Goal: Transaction & Acquisition: Subscribe to service/newsletter

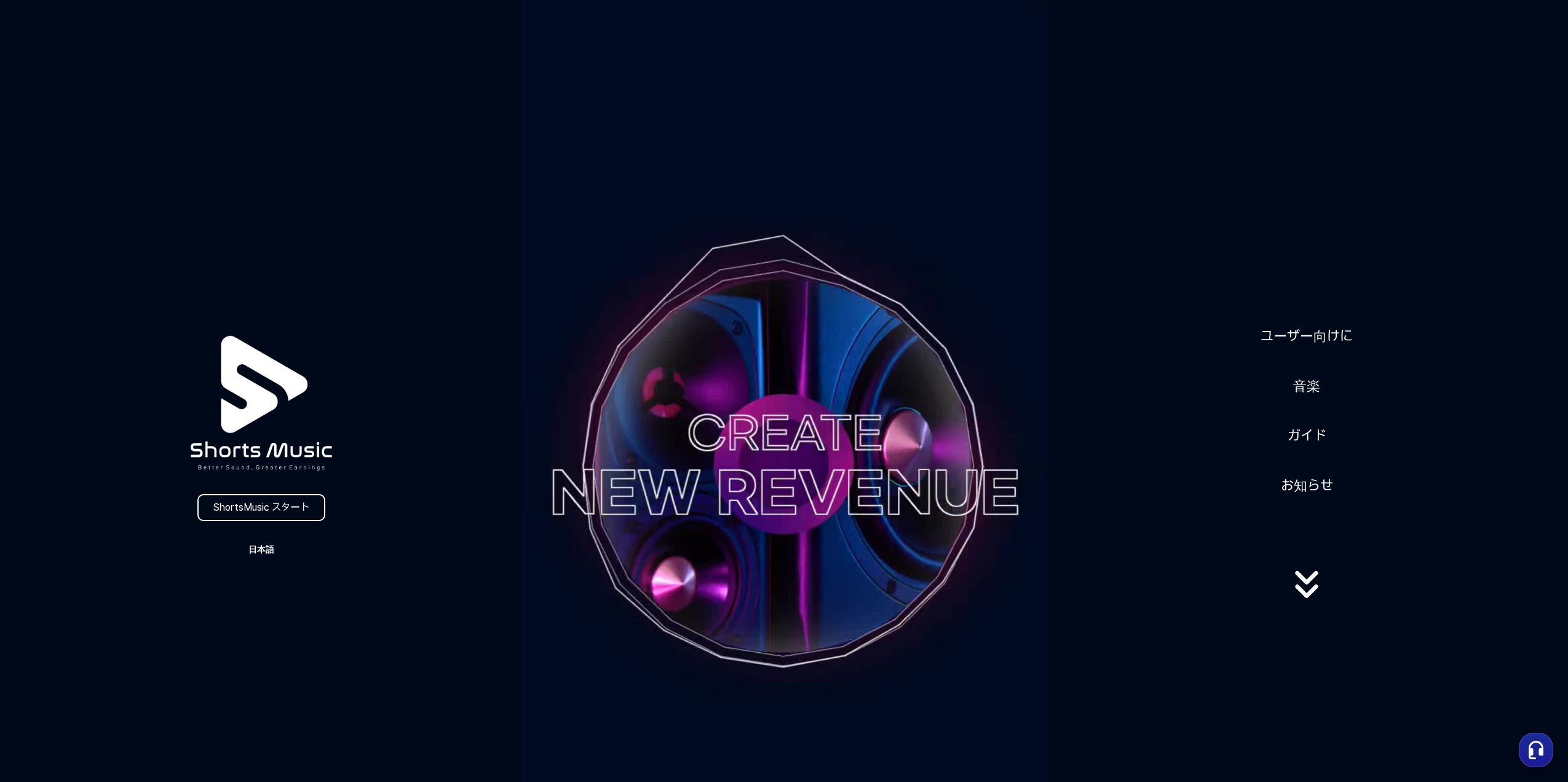
click at [267, 551] on button "日本語" at bounding box center [262, 549] width 59 height 17
click at [775, 436] on button at bounding box center [784, 391] width 1568 height 782
click at [1308, 430] on link "ガイド" at bounding box center [1307, 436] width 48 height 30
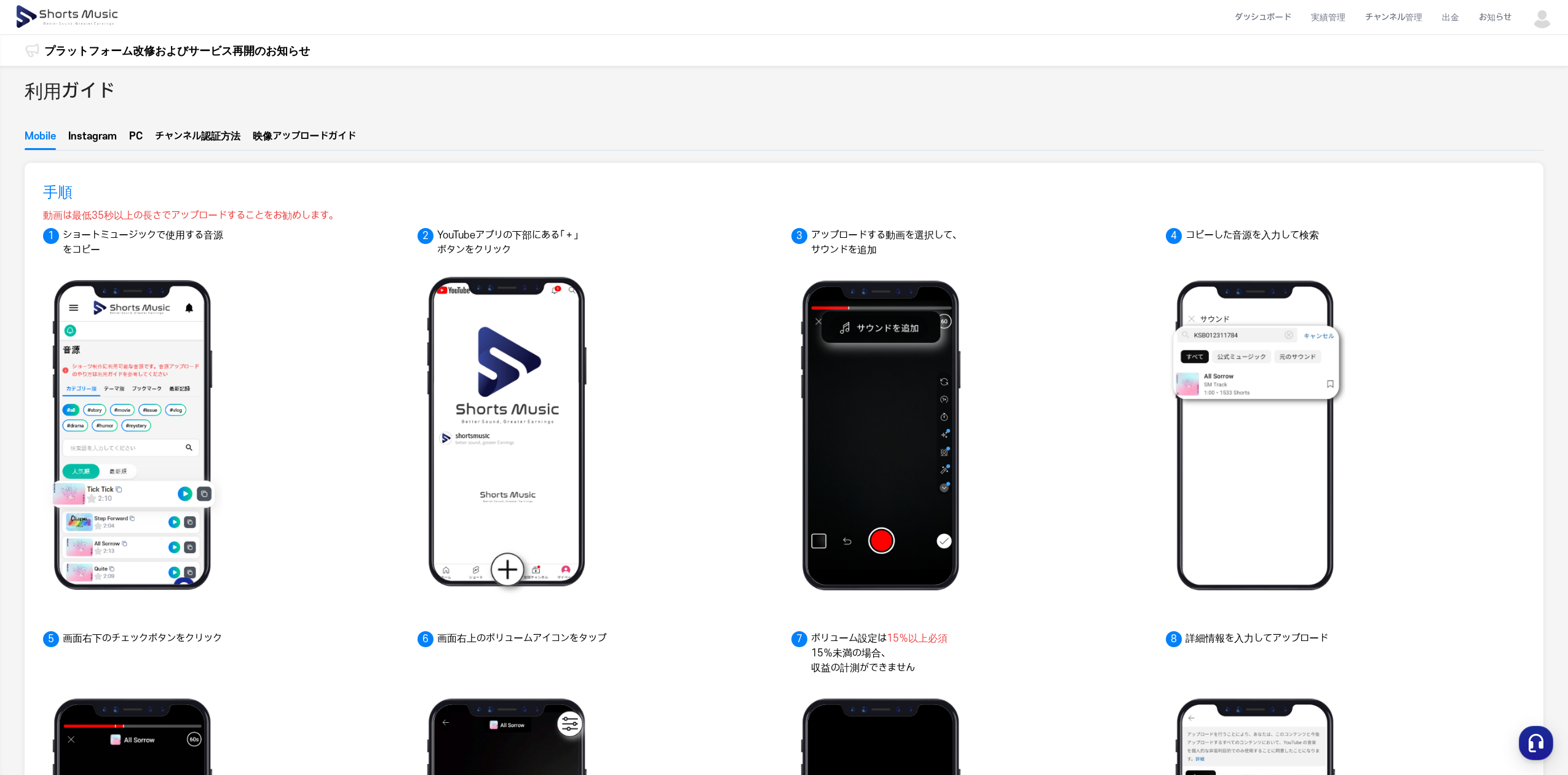
click at [84, 134] on button "Instagram" at bounding box center [92, 139] width 48 height 21
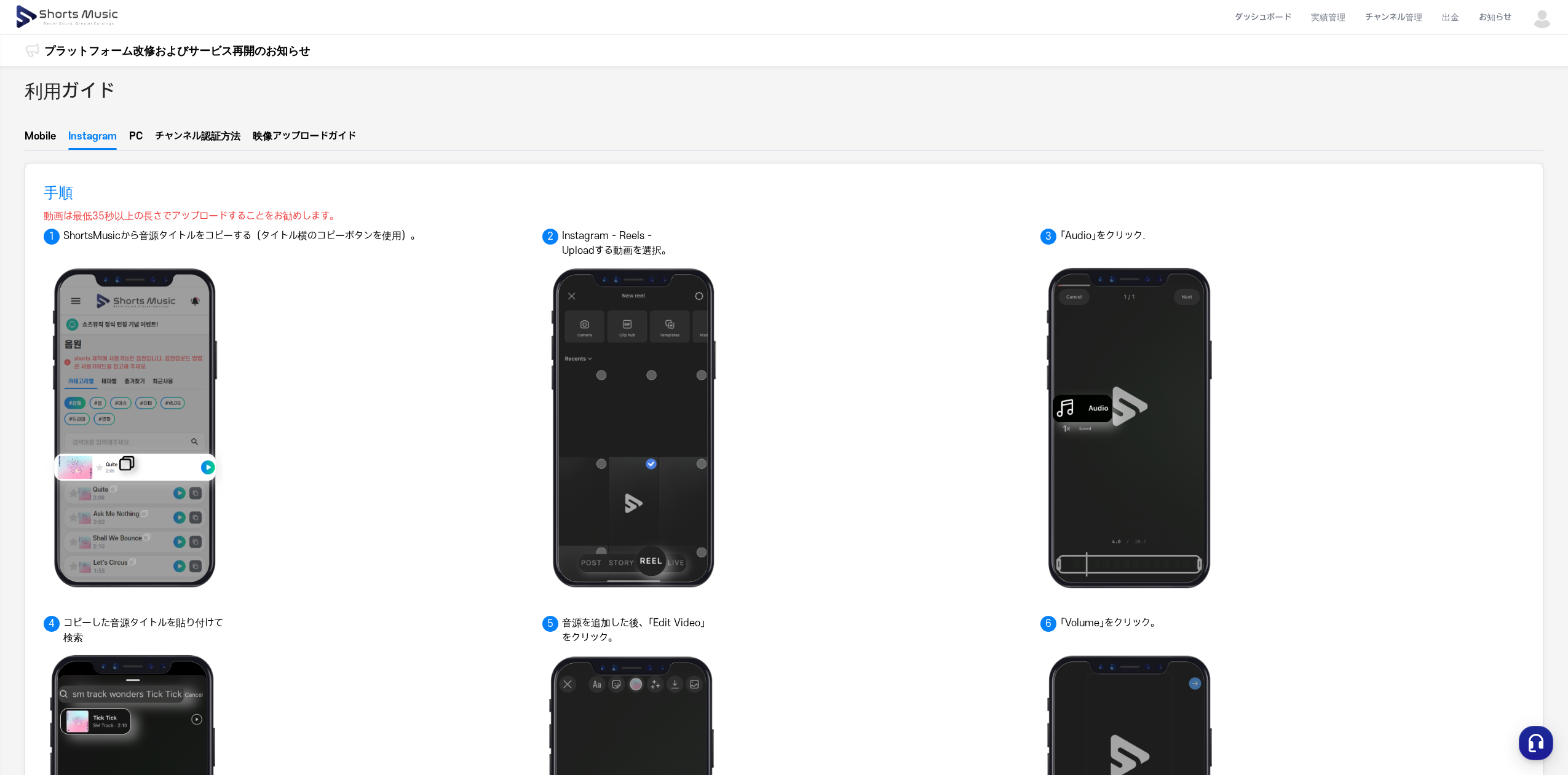
click at [136, 128] on div "利用ガイド Mobile Instagram PC チャンネ  ル認証方法 映像アップ  ロードガイド 手順 動画は最低35秒以上の長さでアップロードすること…" at bounding box center [784, 743] width 1568 height 1356
click at [141, 135] on button "PC" at bounding box center [135, 139] width 13 height 21
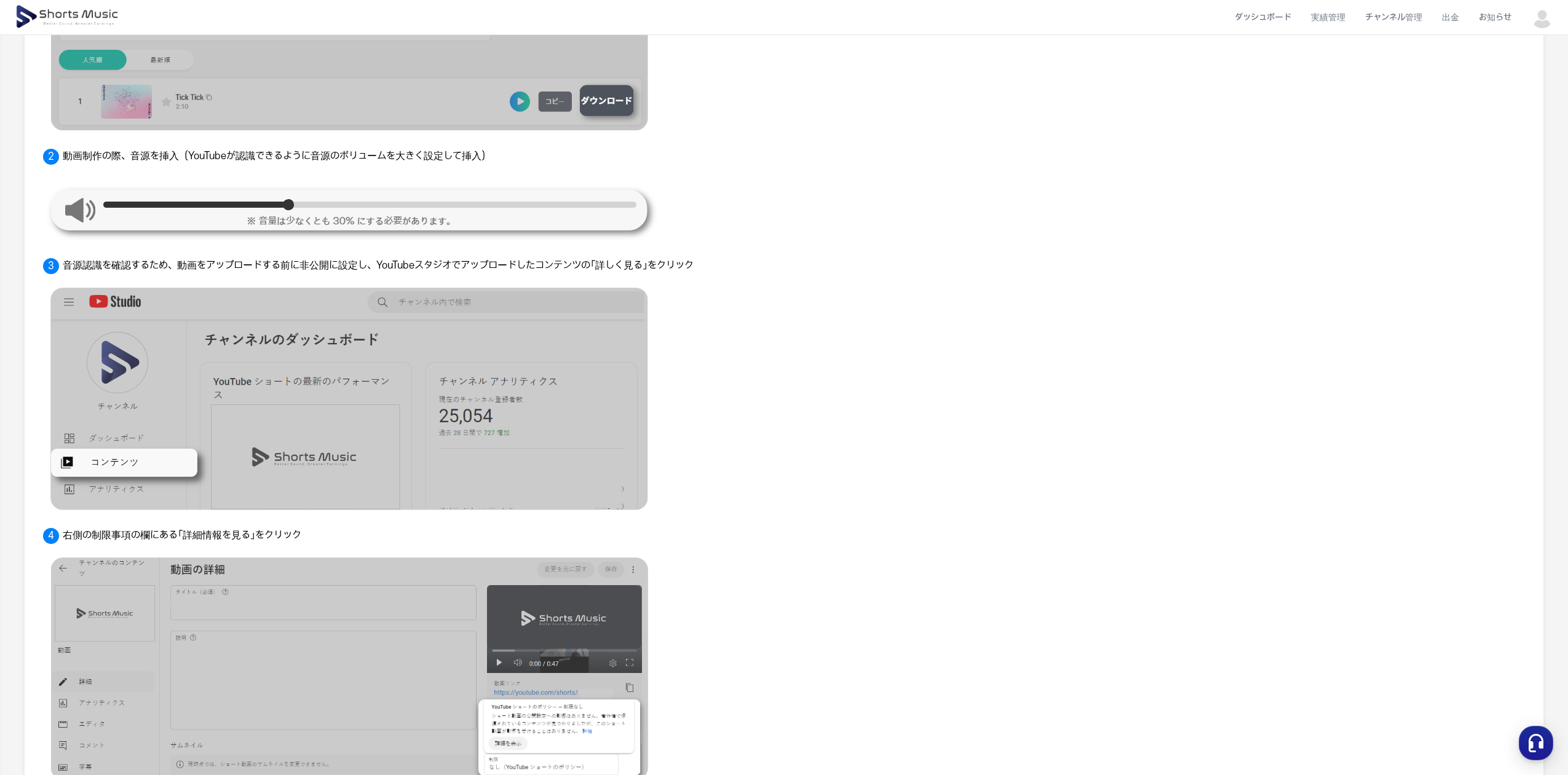
scroll to position [553, 0]
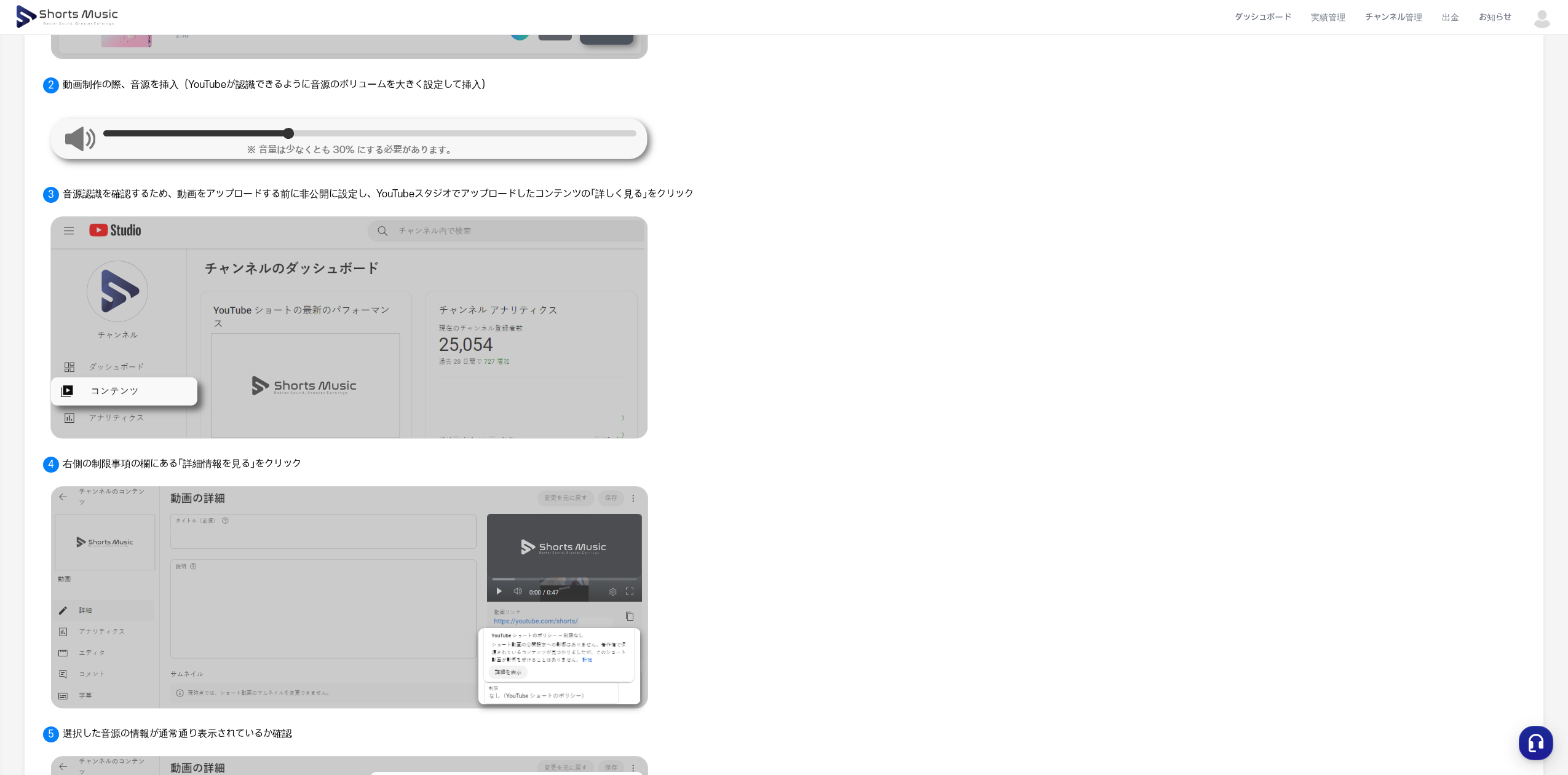
click at [1052, 132] on div at bounding box center [784, 138] width 1482 height 73
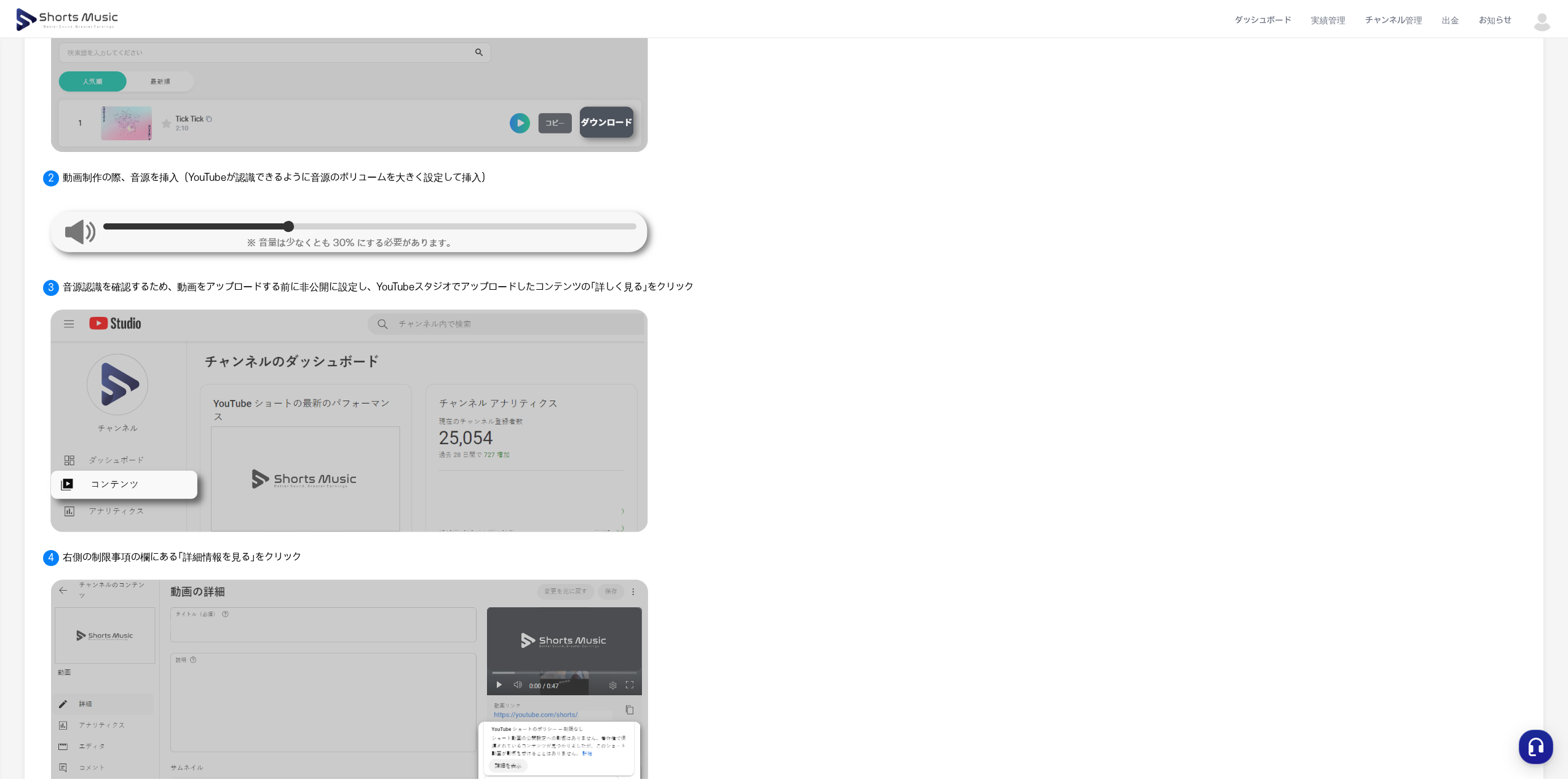
scroll to position [0, 0]
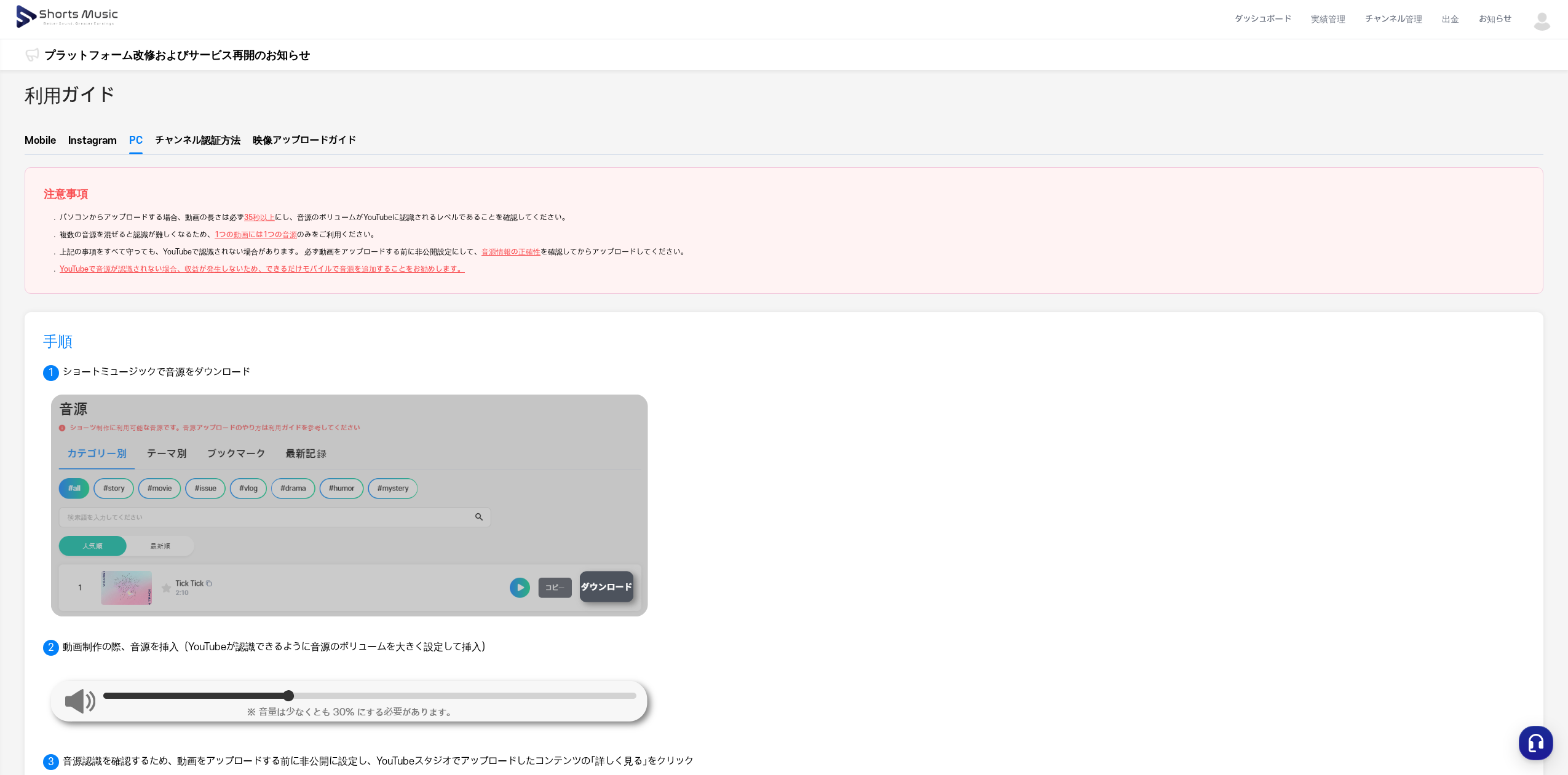
click at [56, 18] on img at bounding box center [67, 17] width 107 height 34
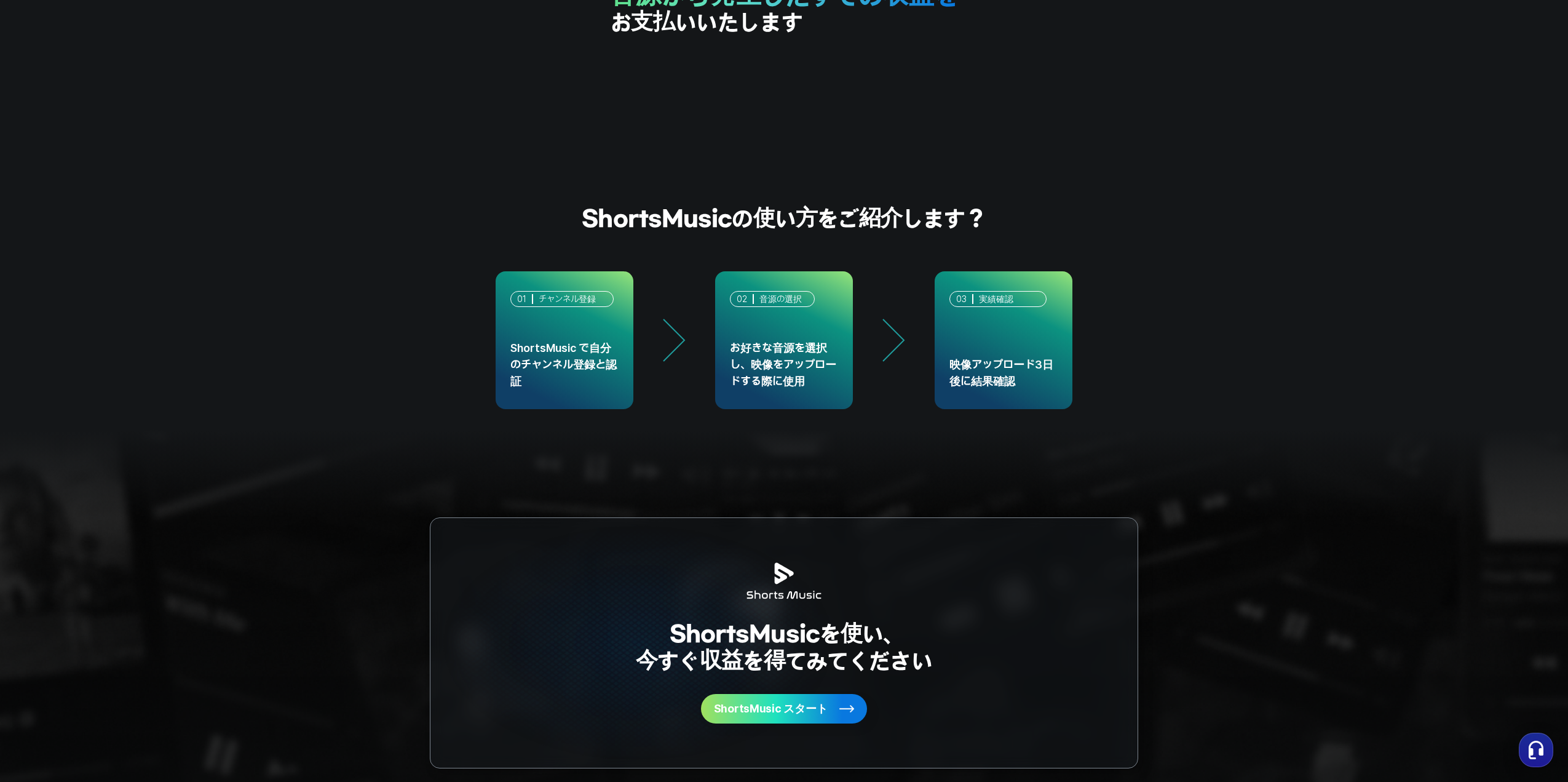
scroll to position [3295, 0]
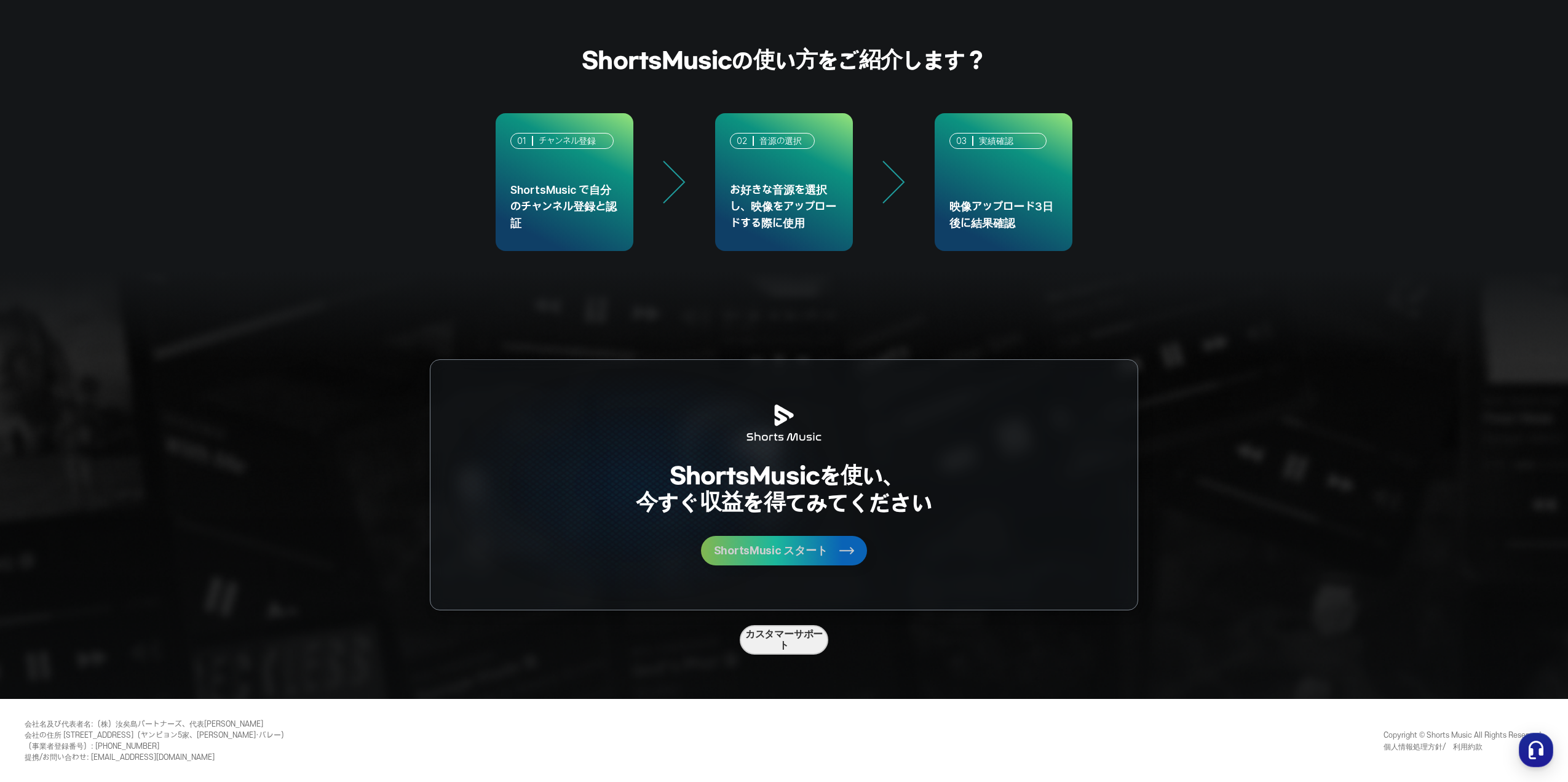
click at [823, 552] on span "ShortsMusic スタート" at bounding box center [770, 551] width 114 height 11
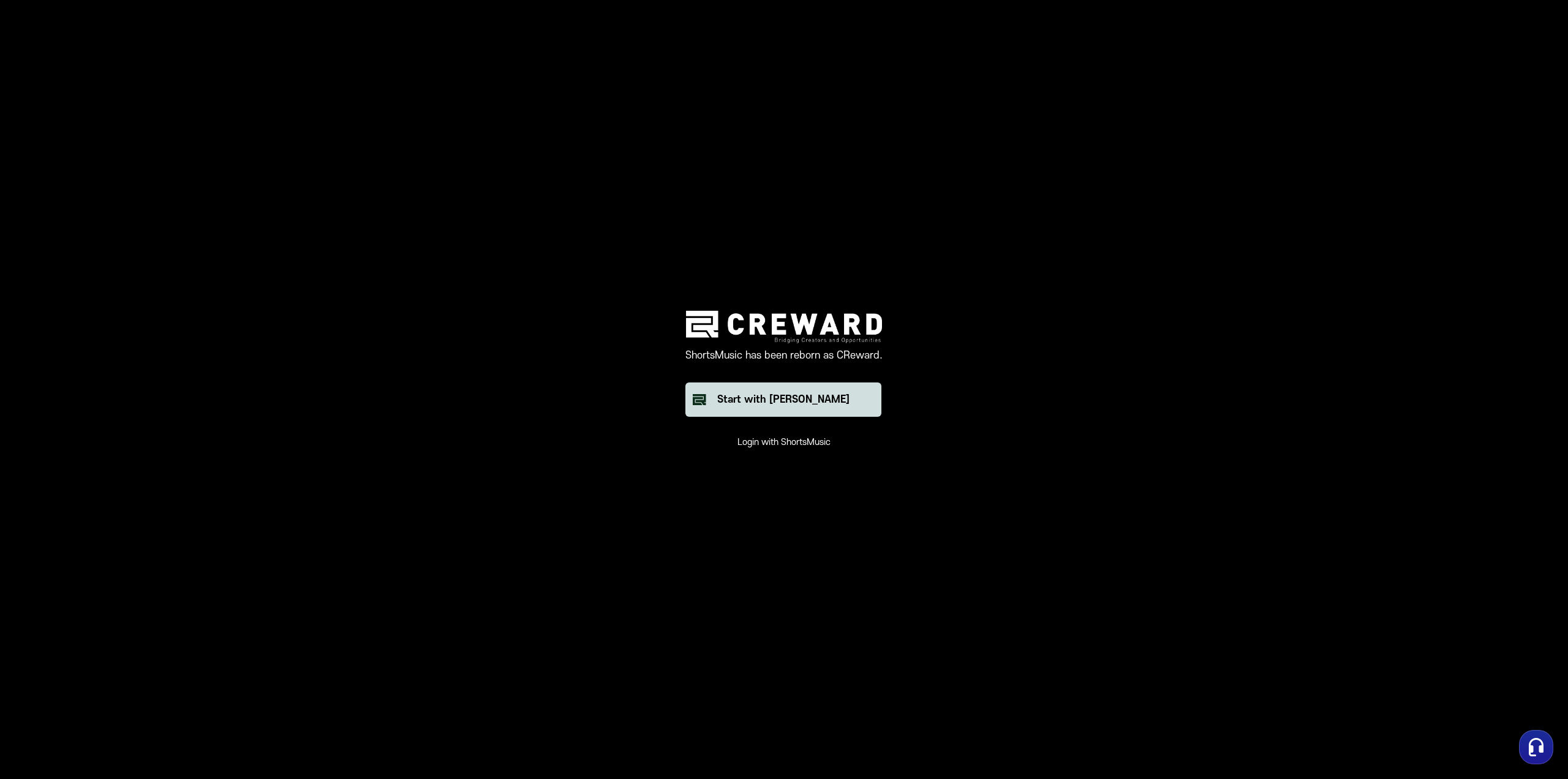
click at [808, 406] on div "Start with [PERSON_NAME]" at bounding box center [783, 399] width 132 height 14
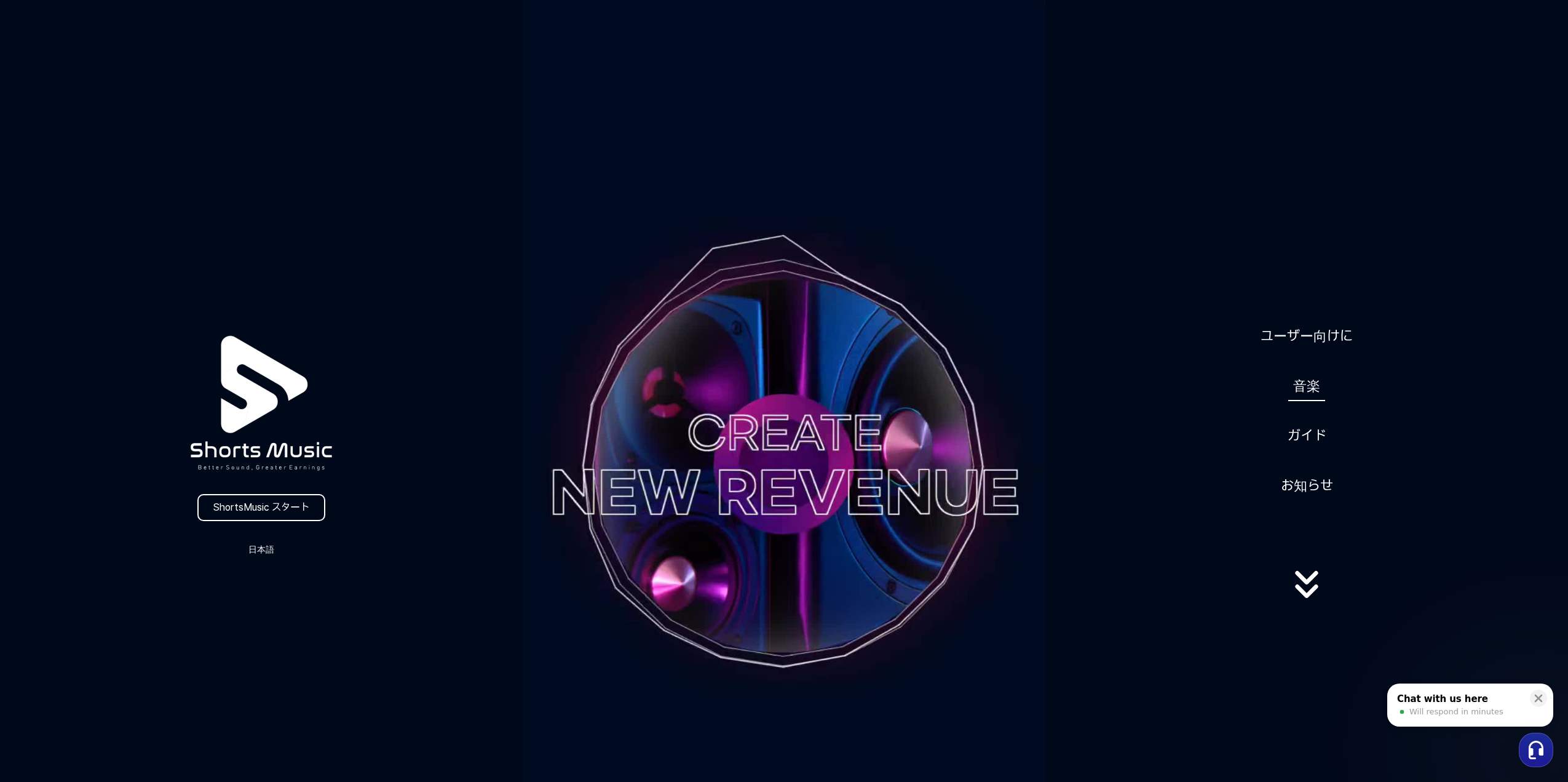
click at [1308, 389] on link "音楽" at bounding box center [1306, 387] width 37 height 30
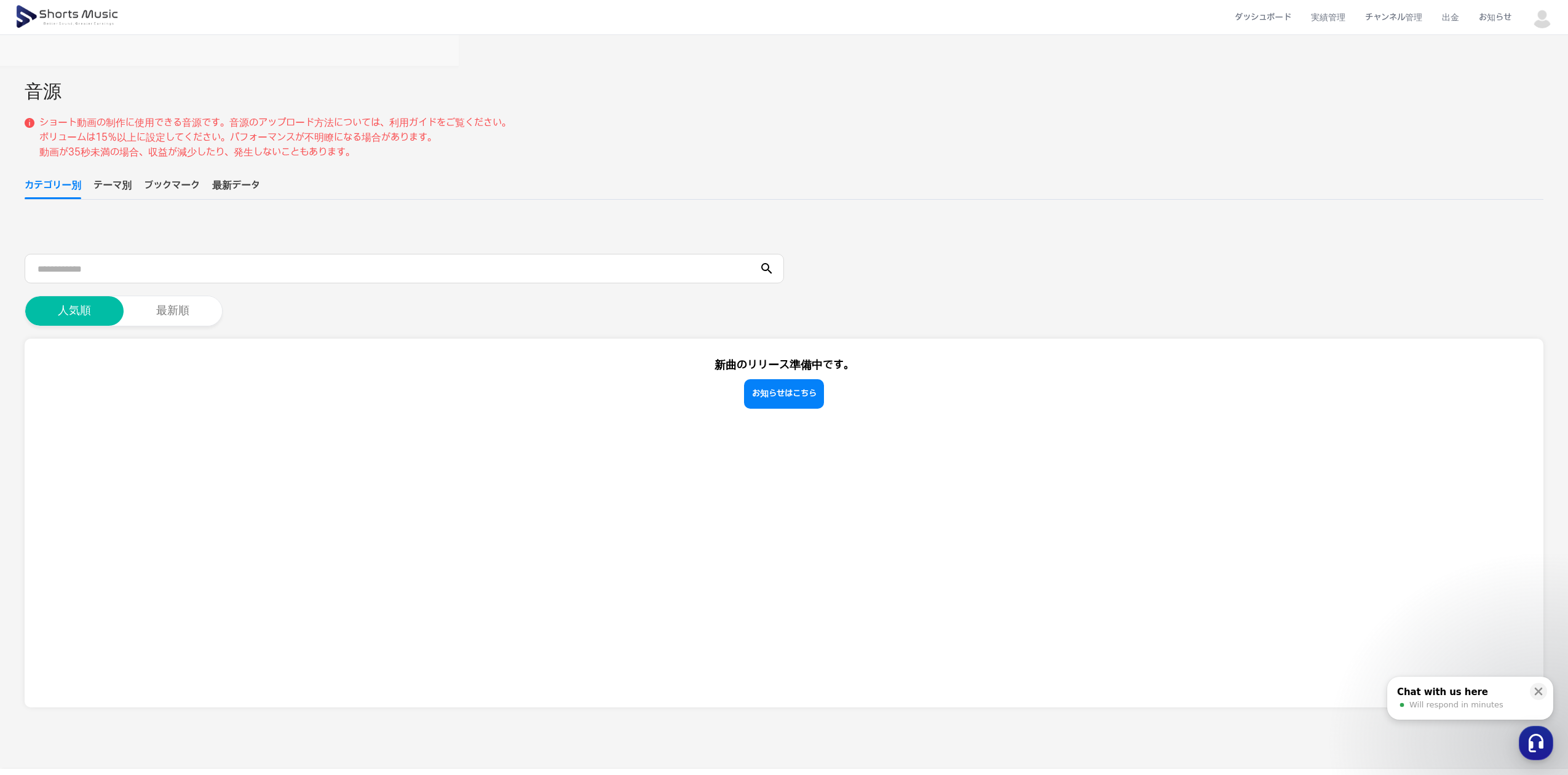
click at [44, 229] on button "# all" at bounding box center [47, 227] width 42 height 27
click at [115, 189] on button "テーマ別" at bounding box center [112, 188] width 39 height 21
click at [160, 186] on button "ブックマーク" at bounding box center [171, 188] width 56 height 21
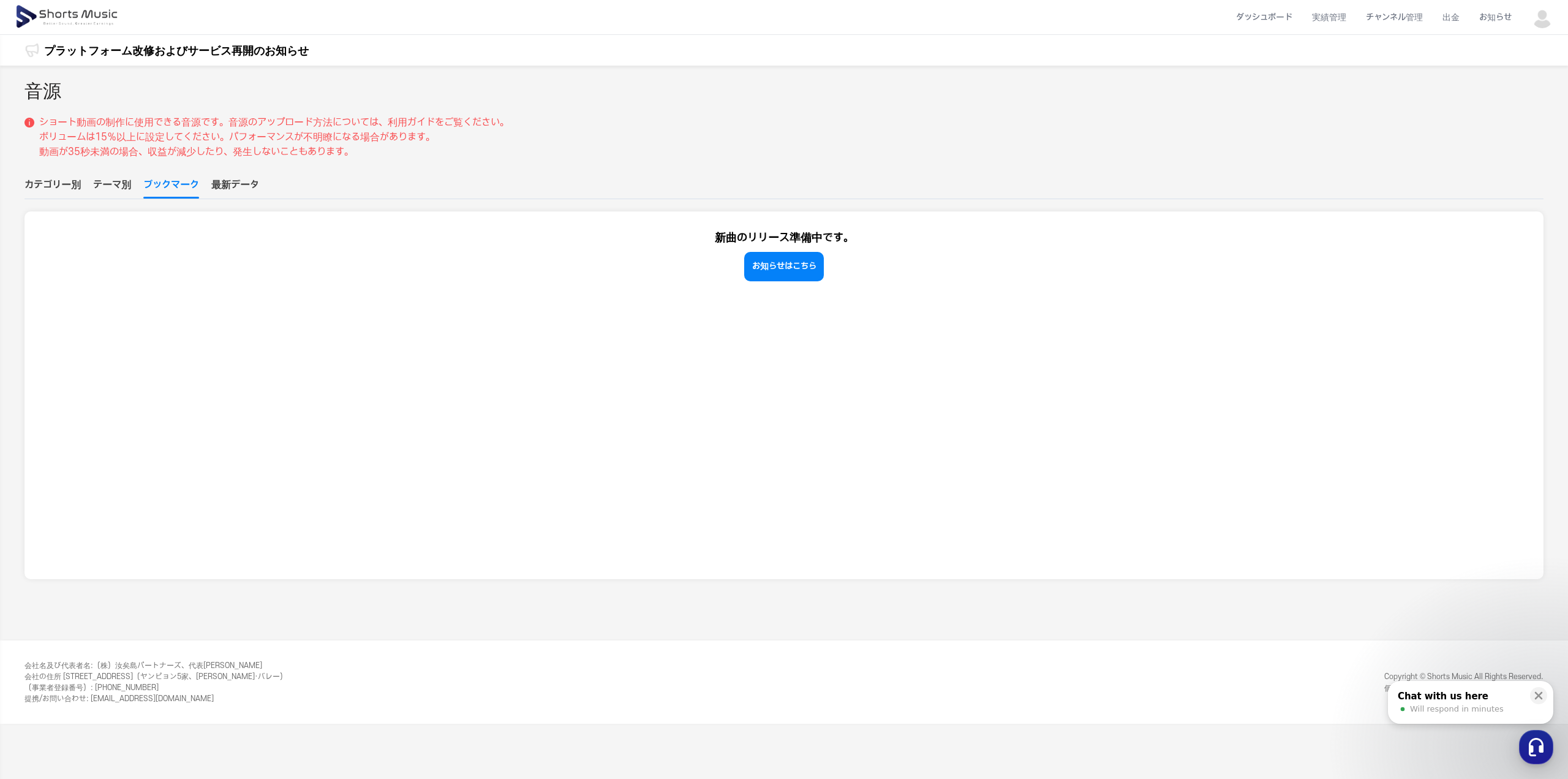
click at [220, 187] on button "最新データ" at bounding box center [235, 188] width 47 height 21
click at [138, 188] on ul "カテゴリー別 テーマ別 ブックマーク 最新データ" at bounding box center [783, 188] width 1519 height 21
click at [147, 186] on button "ブックマーク" at bounding box center [171, 188] width 55 height 21
click at [106, 187] on button "テーマ別" at bounding box center [112, 188] width 38 height 21
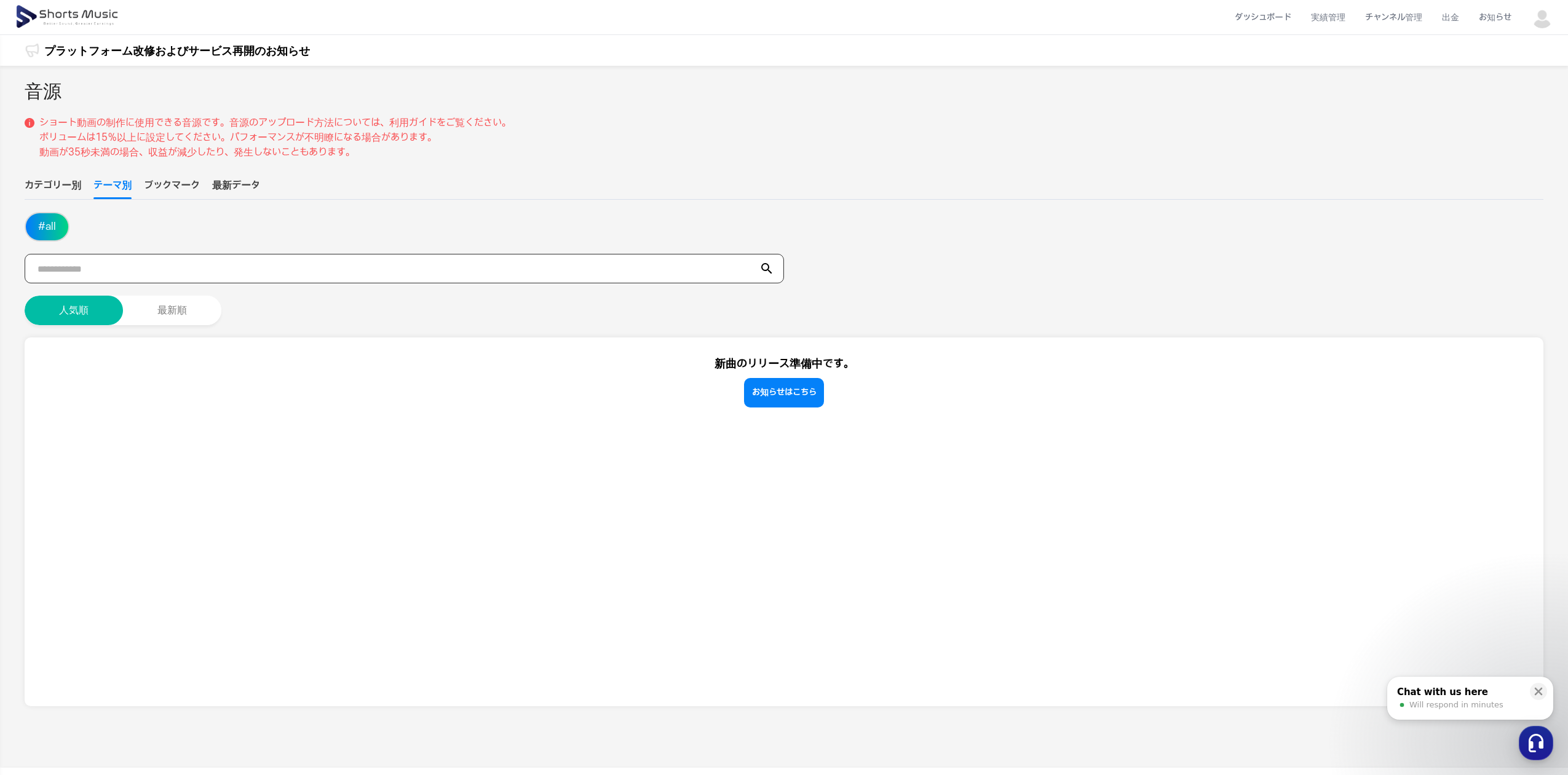
click at [131, 271] on input "text" at bounding box center [403, 268] width 759 height 30
click at [46, 179] on button "カテゴリー別" at bounding box center [52, 188] width 56 height 21
click at [152, 271] on input "text" at bounding box center [403, 268] width 759 height 30
type input "*"
click at [767, 269] on icon at bounding box center [767, 269] width 11 height 11
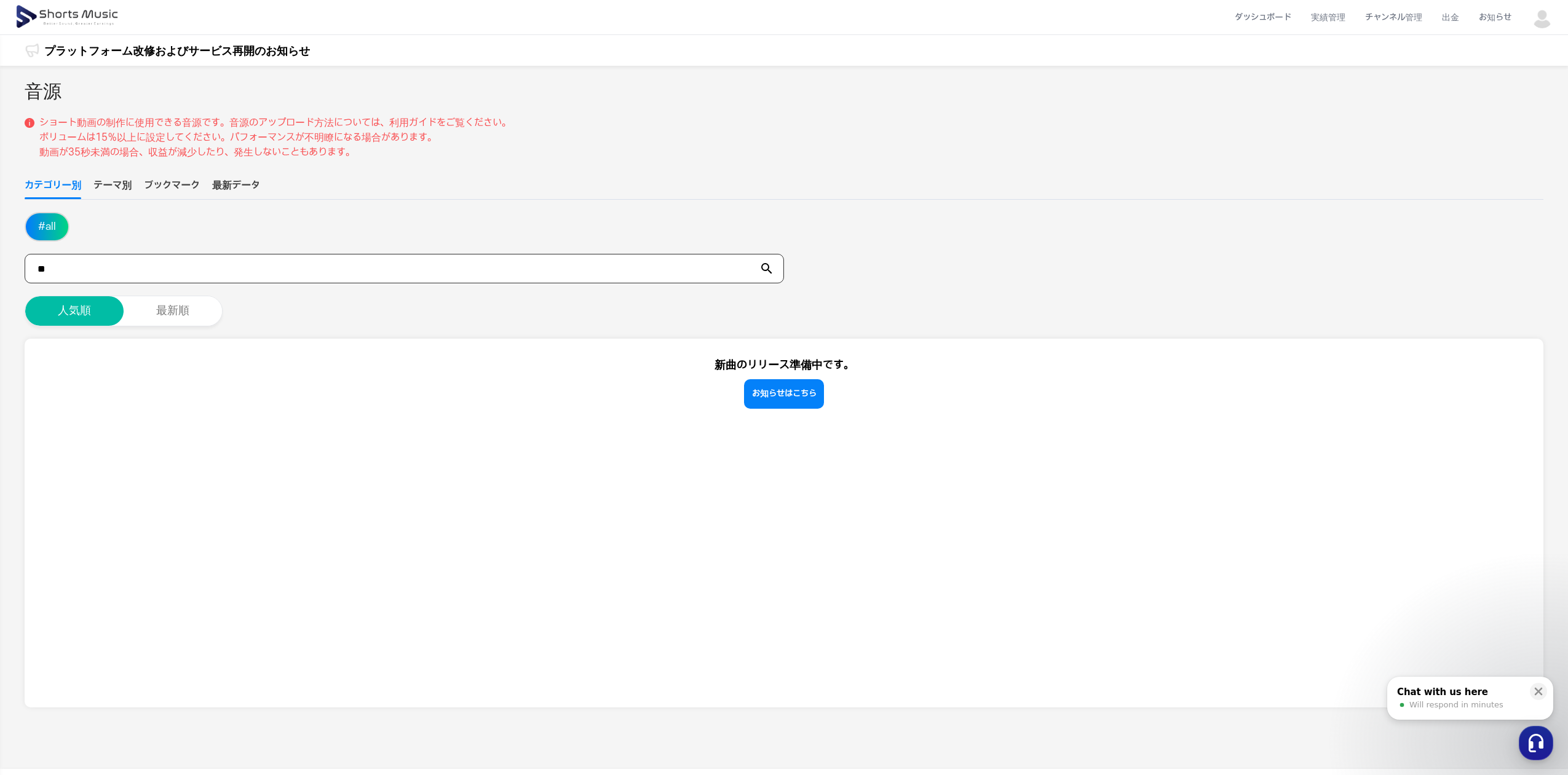
click at [666, 271] on input "**" at bounding box center [403, 268] width 759 height 30
type input "*"
click at [767, 262] on icon at bounding box center [767, 268] width 14 height 14
click at [785, 263] on li "*****" at bounding box center [784, 268] width 1519 height 30
click at [766, 270] on icon at bounding box center [767, 269] width 11 height 11
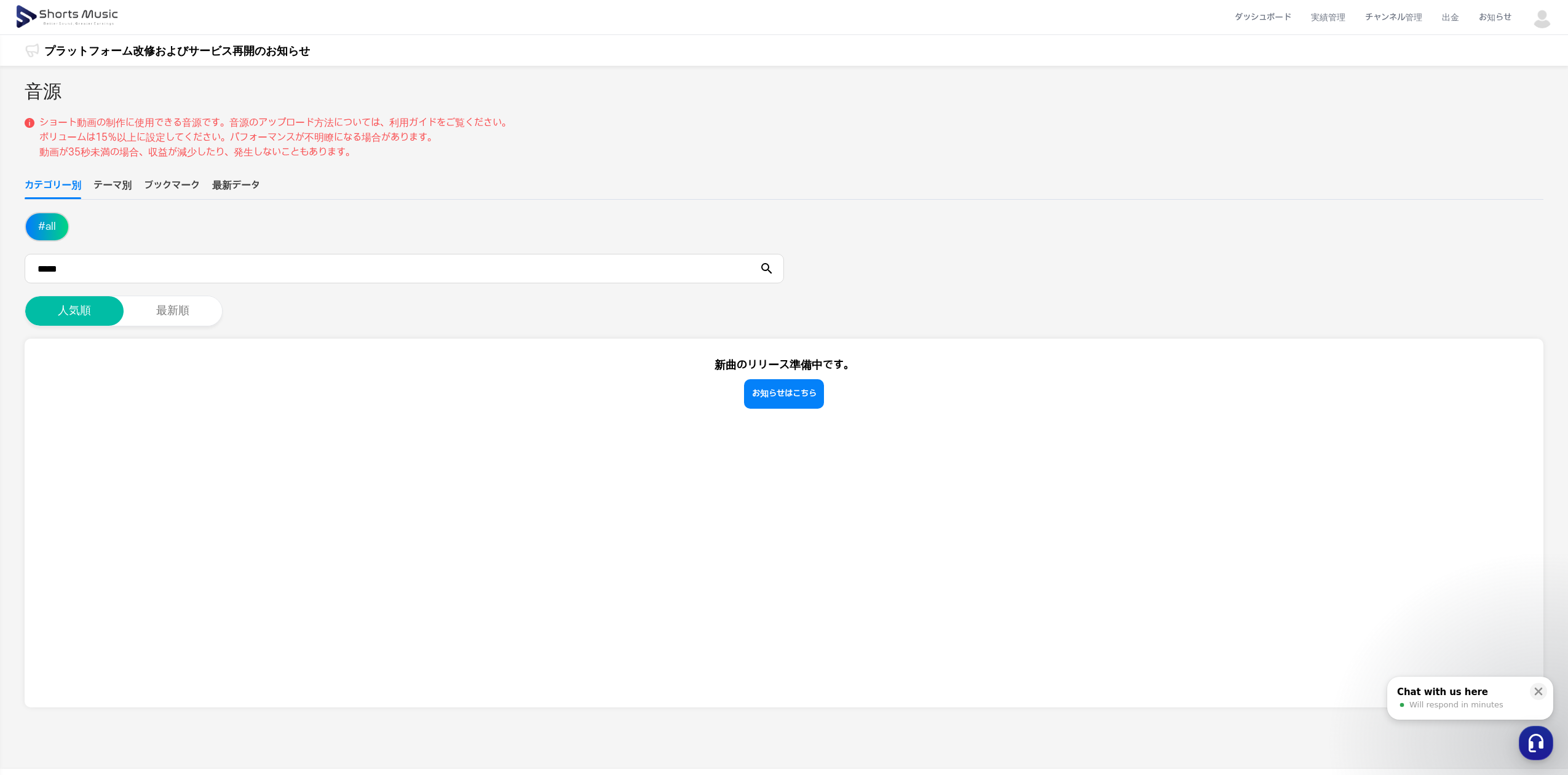
click at [766, 270] on icon at bounding box center [767, 269] width 11 height 11
click at [87, 273] on input "*****" at bounding box center [403, 268] width 759 height 30
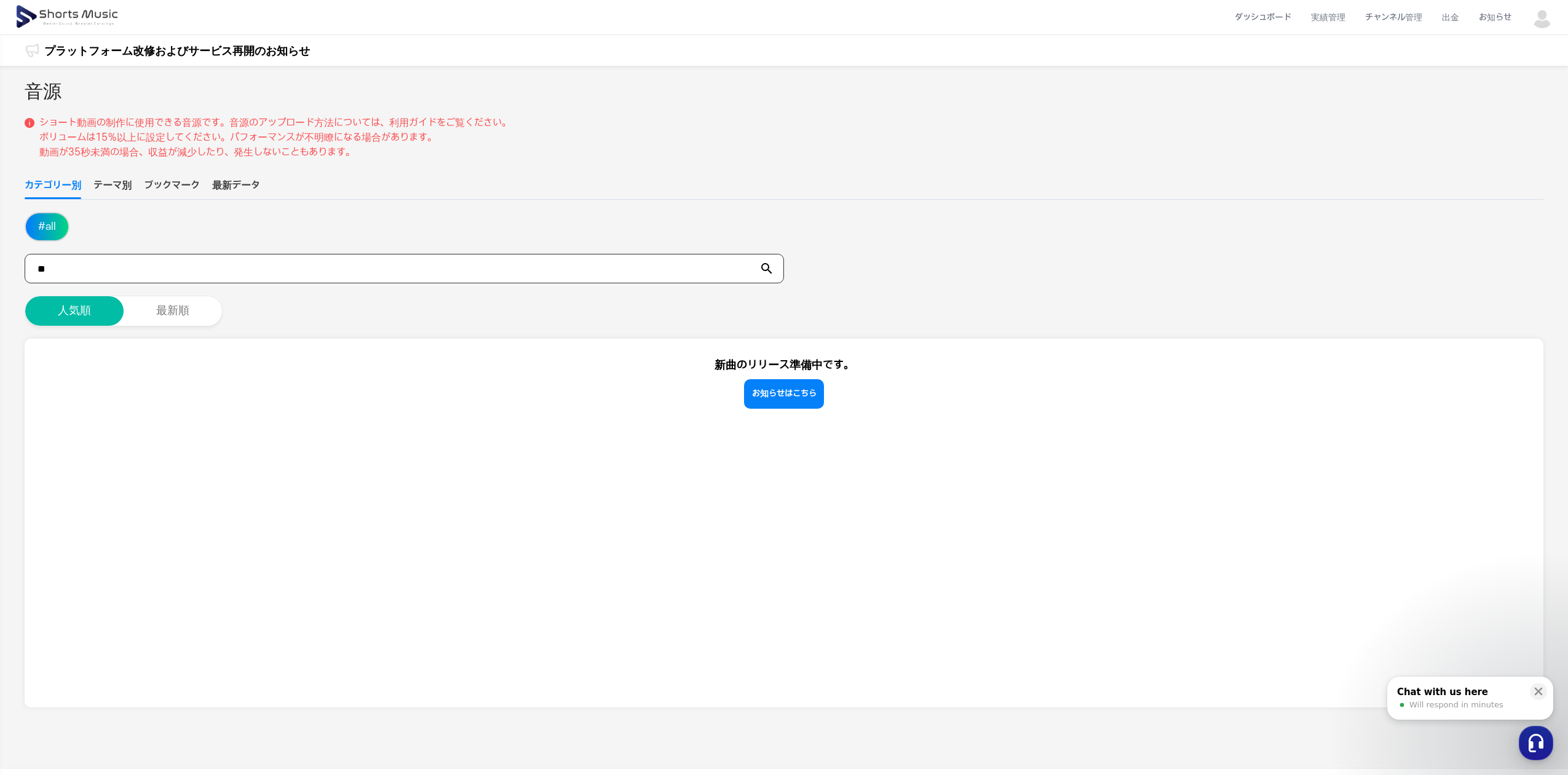
type input "*"
type input "*****"
click at [763, 273] on icon at bounding box center [767, 268] width 14 height 14
click at [767, 271] on icon at bounding box center [767, 268] width 14 height 14
click at [767, 265] on icon at bounding box center [767, 269] width 11 height 11
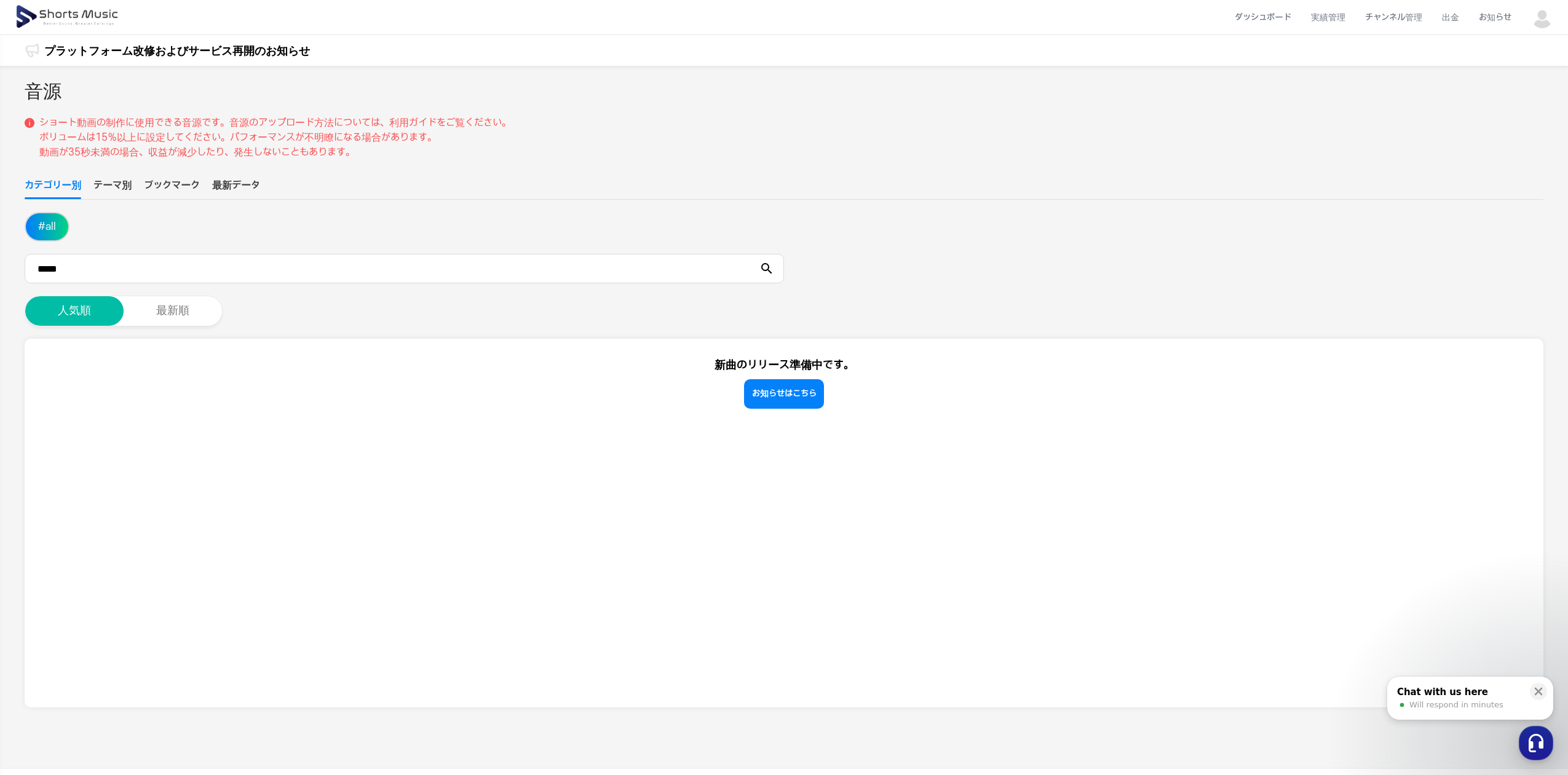
click at [114, 185] on button "テーマ別" at bounding box center [112, 188] width 39 height 21
click at [158, 270] on input "text" at bounding box center [403, 268] width 759 height 30
click at [775, 271] on input "*****" at bounding box center [403, 268] width 759 height 30
type input "*****"
click at [218, 306] on button "最新順" at bounding box center [172, 310] width 99 height 30
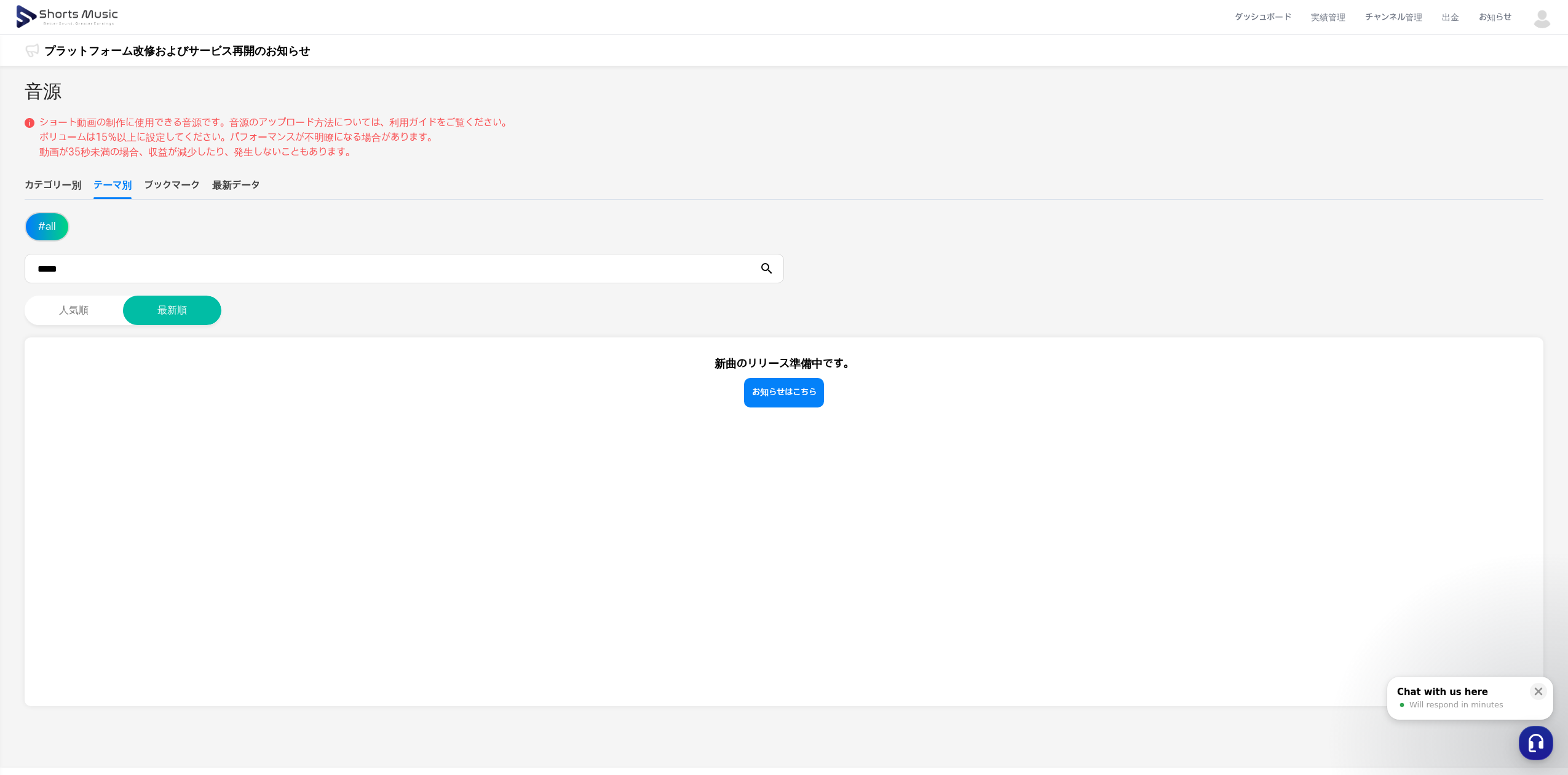
click at [161, 192] on button "ブックマーク" at bounding box center [171, 188] width 56 height 21
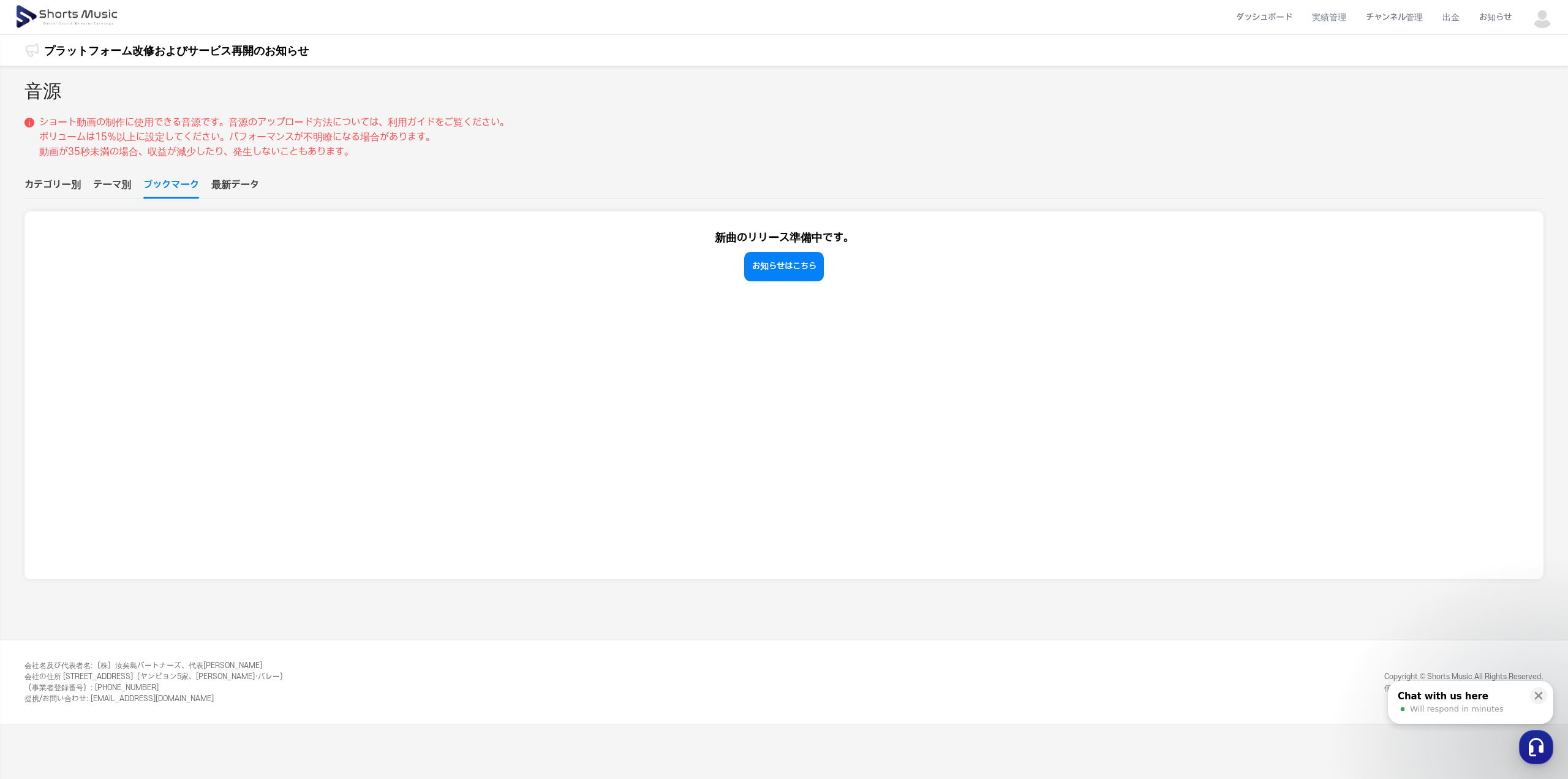
click at [112, 182] on button "テーマ別" at bounding box center [112, 188] width 38 height 21
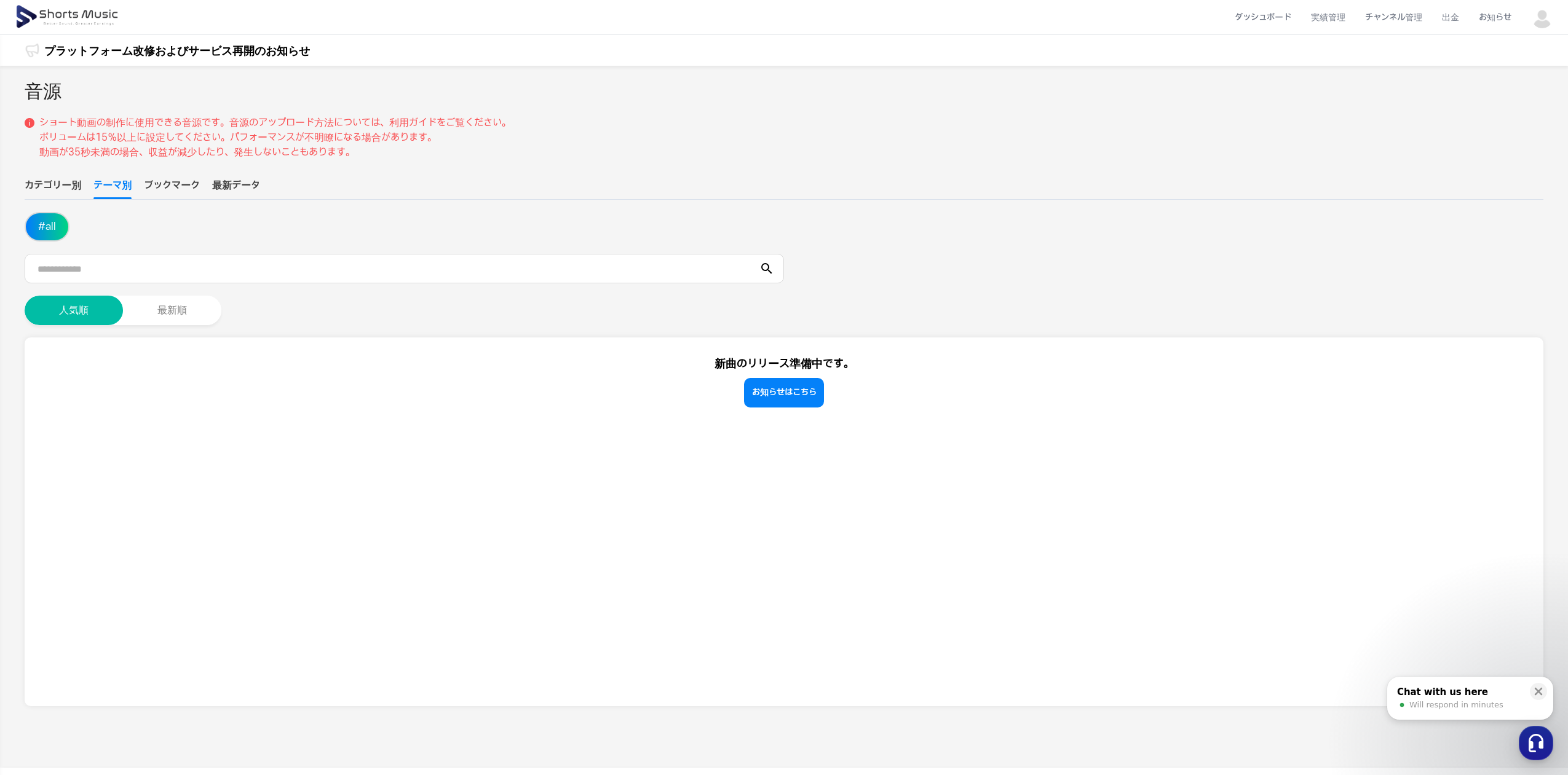
click at [59, 183] on button "カテゴリー別" at bounding box center [52, 188] width 56 height 21
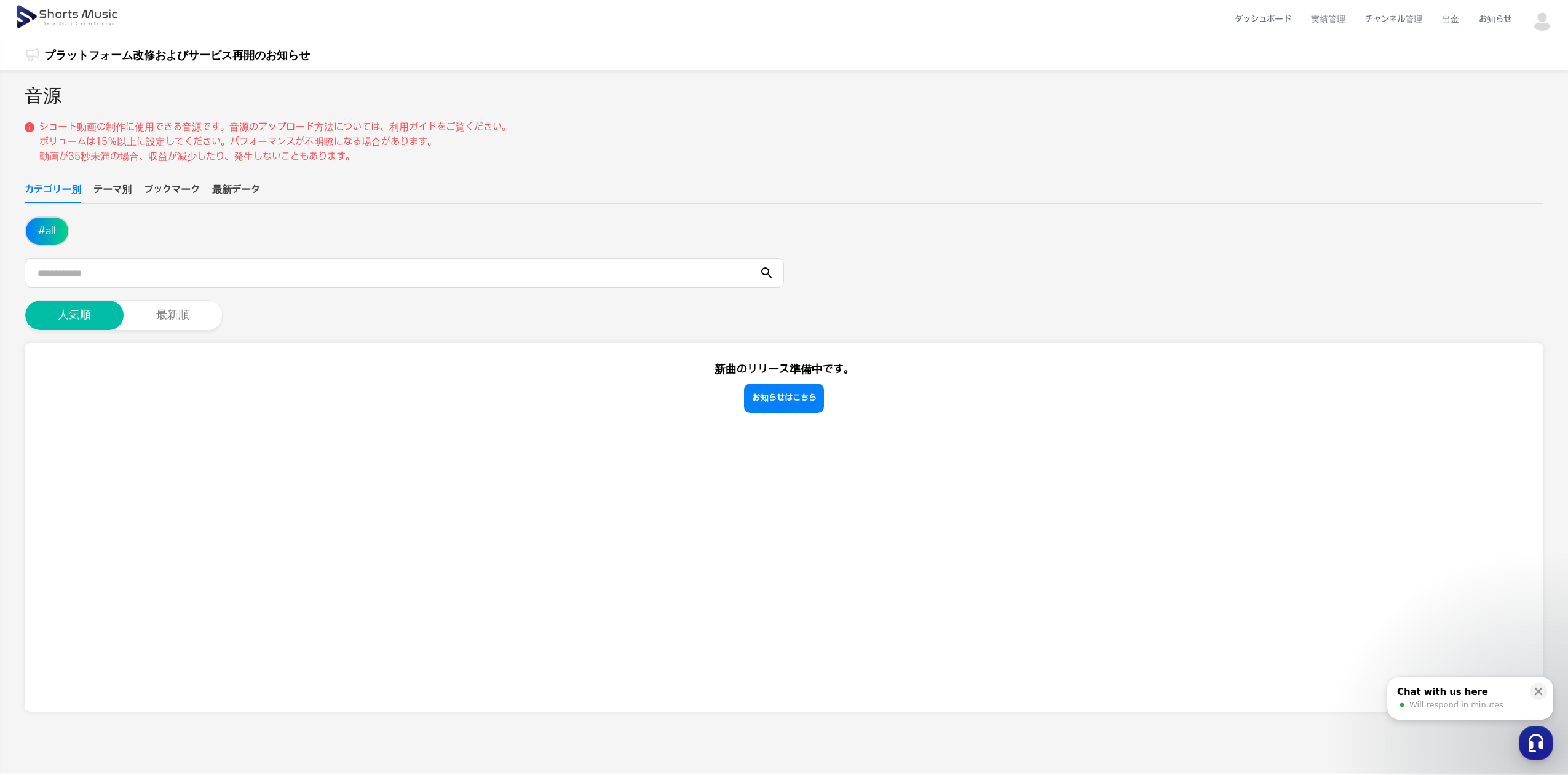
click at [1553, 25] on img at bounding box center [1542, 20] width 22 height 22
click at [1505, 71] on link "マイページ" at bounding box center [1499, 73] width 99 height 22
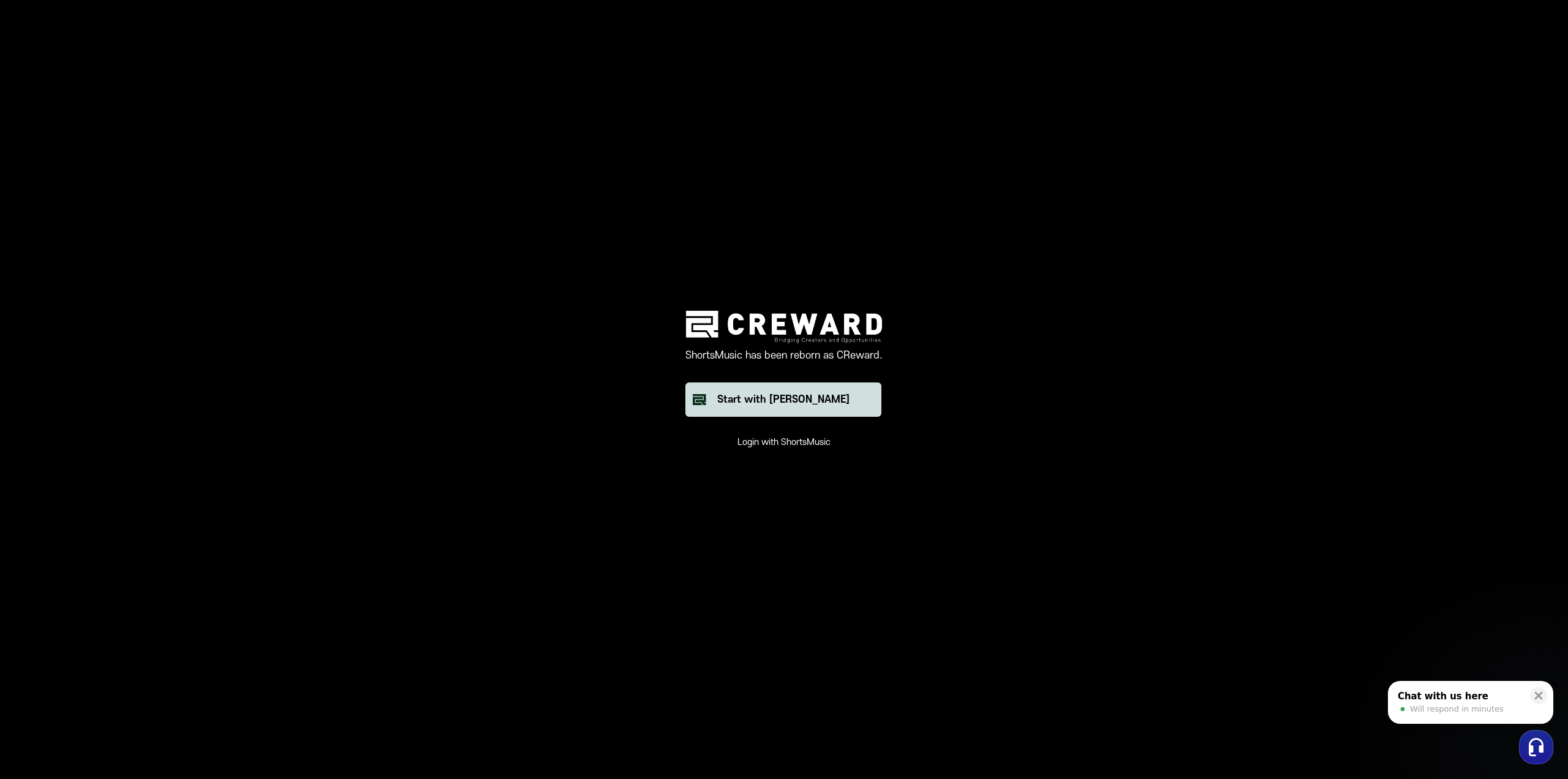
click at [827, 404] on div "Start with [PERSON_NAME]" at bounding box center [783, 399] width 132 height 14
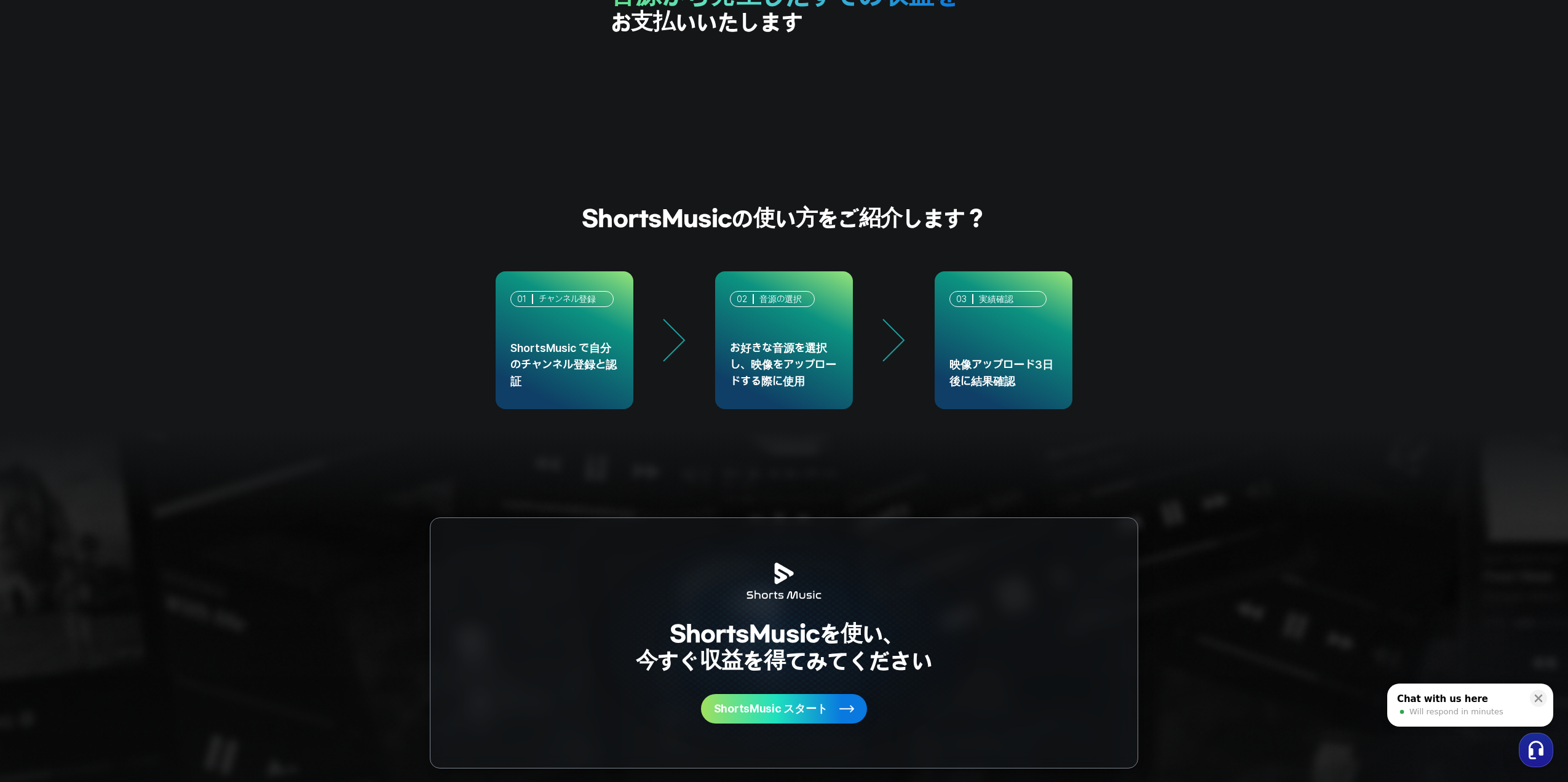
scroll to position [3295, 0]
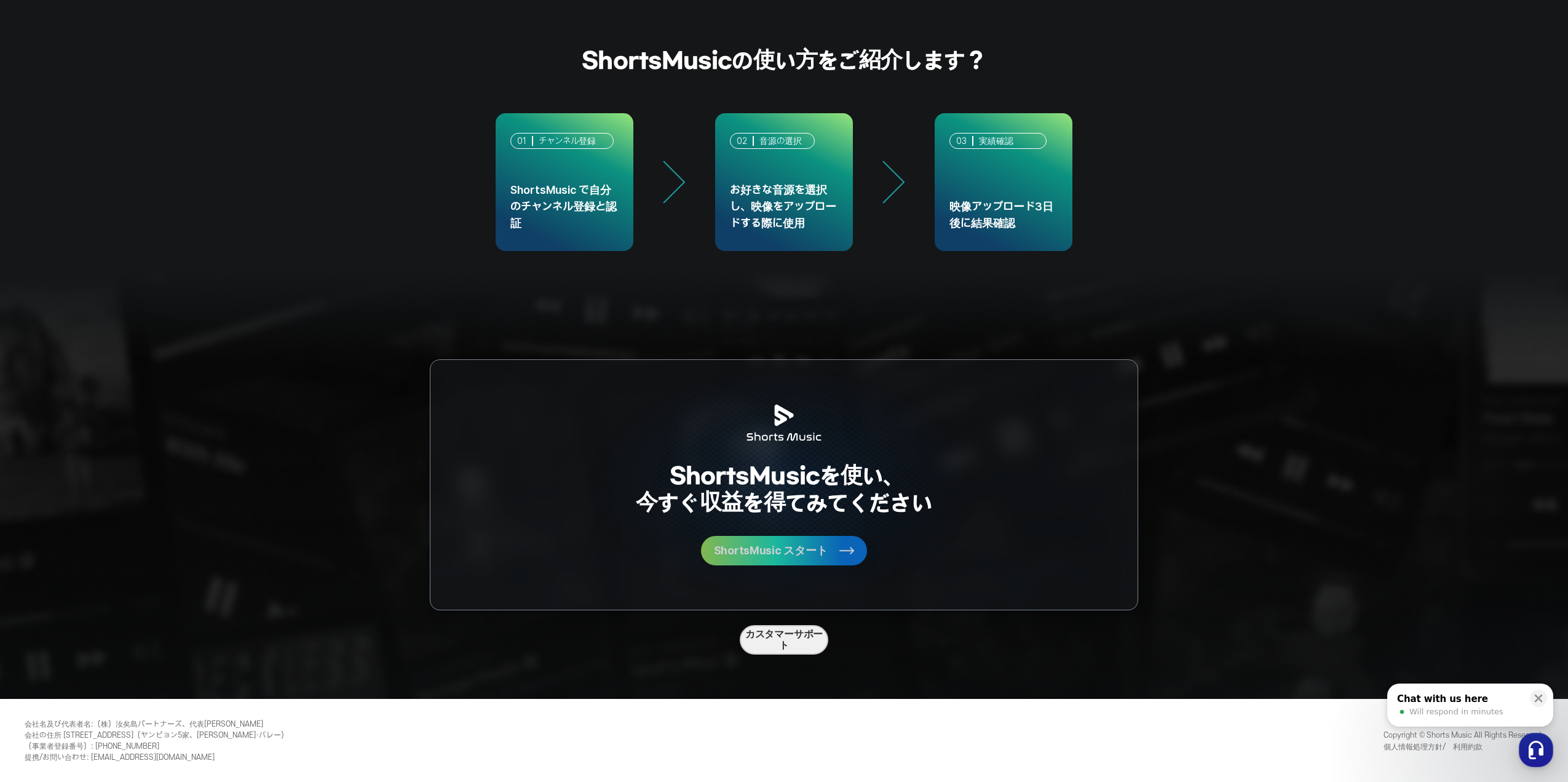
click at [775, 554] on span "ShortsMusic スタート" at bounding box center [770, 551] width 114 height 11
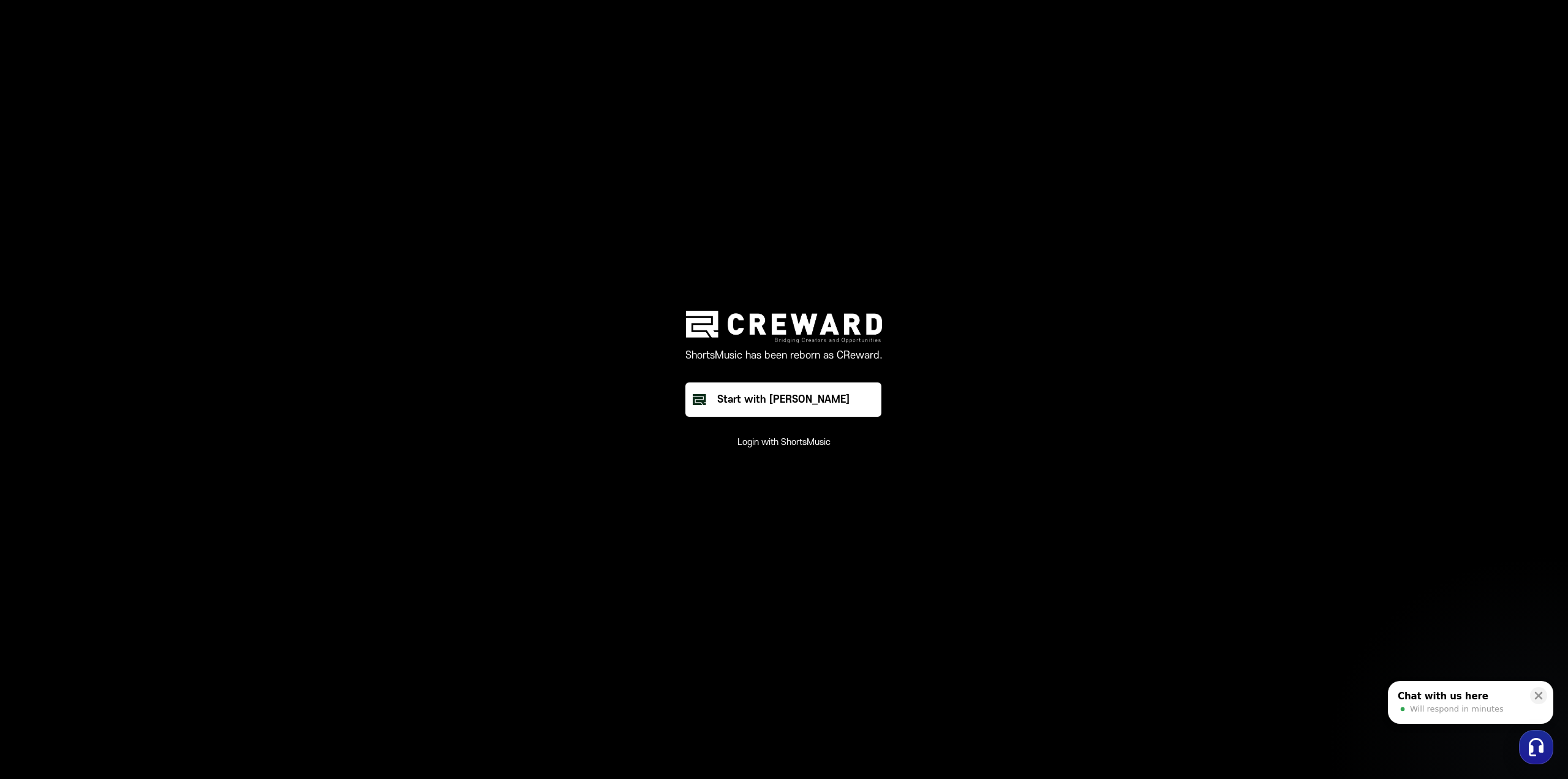
click at [799, 444] on button "Login with ShortsMusic" at bounding box center [784, 442] width 93 height 13
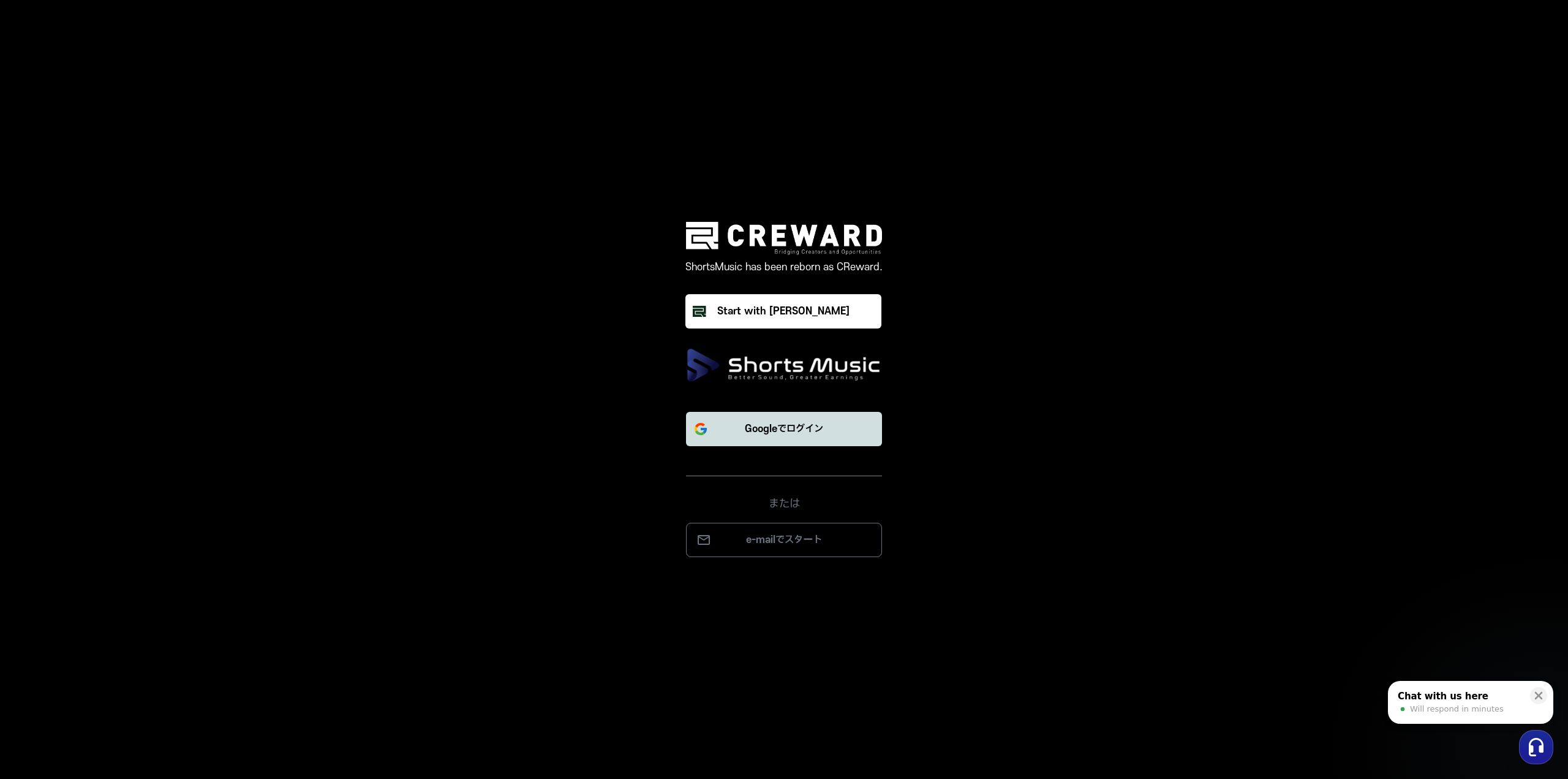
click at [868, 434] on button "Googleでログイン" at bounding box center [783, 429] width 196 height 34
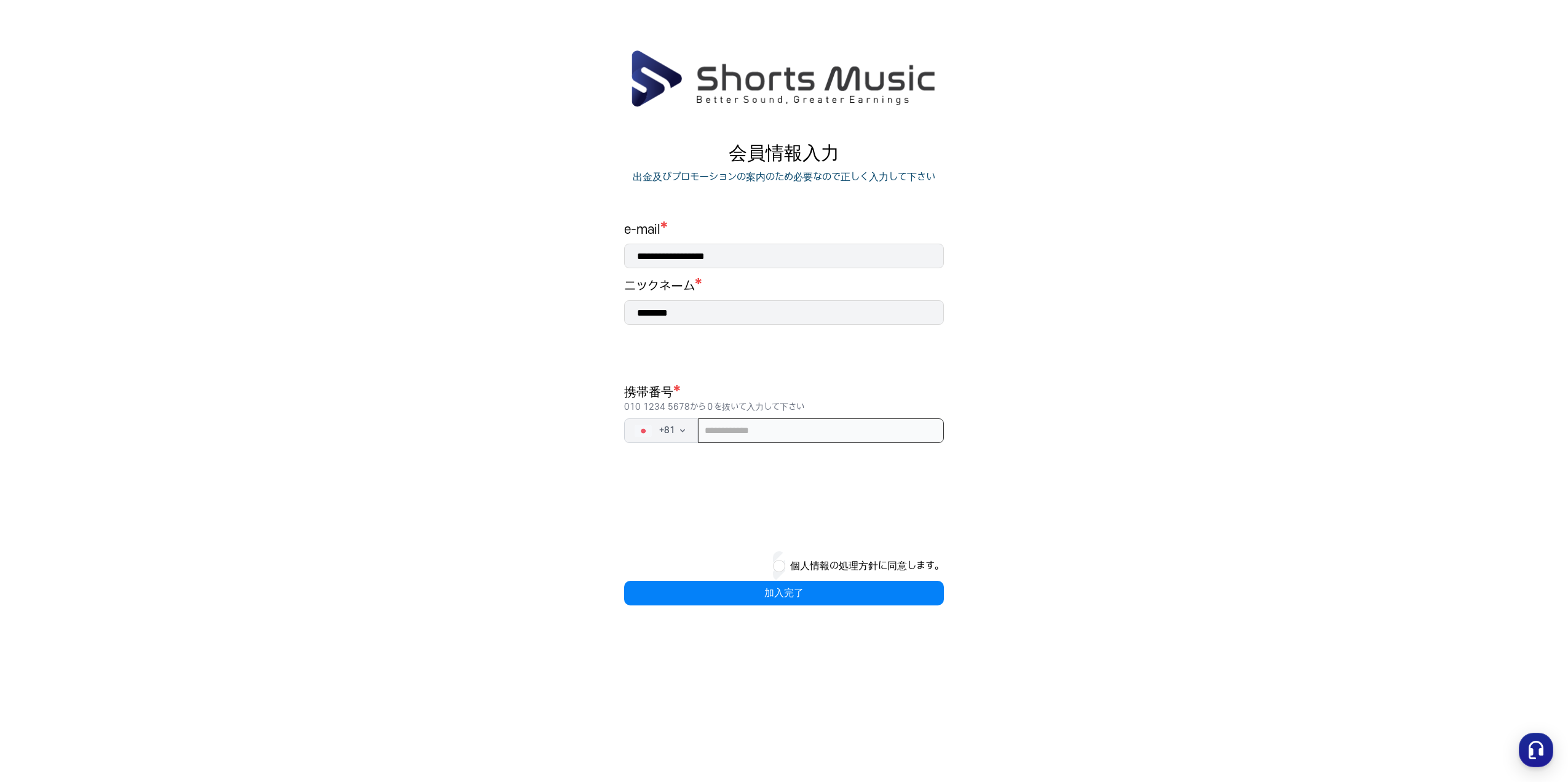
click at [766, 437] on input "tel" at bounding box center [820, 430] width 246 height 24
type input "*"
type input "**********"
click at [780, 585] on button "加入完了" at bounding box center [784, 592] width 320 height 24
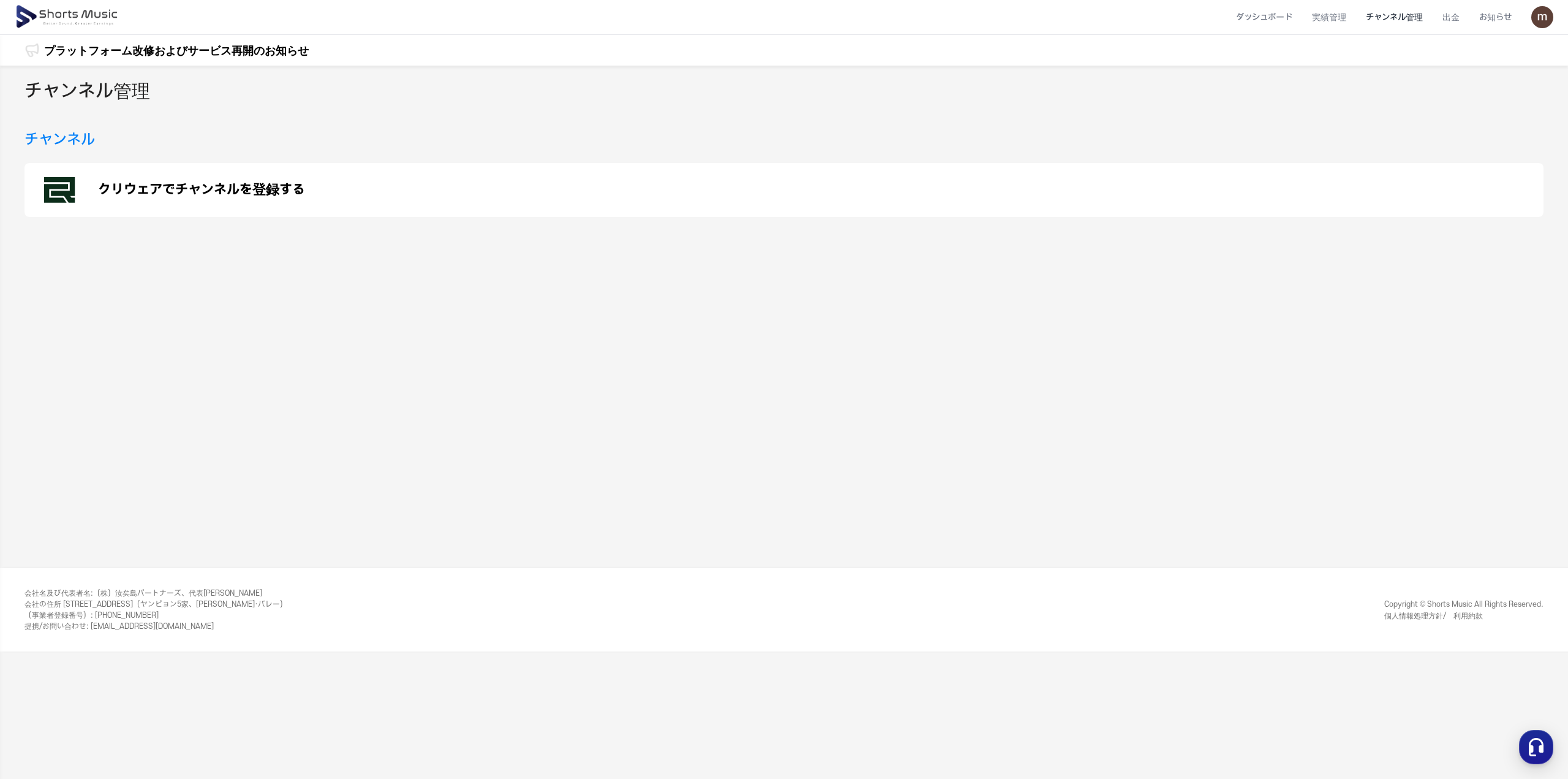
click at [248, 187] on p "クリウェアでチャンネルを登録する" at bounding box center [202, 189] width 207 height 14
click at [245, 189] on p "クリウェアでチャンネルを登録する" at bounding box center [202, 189] width 207 height 14
click at [60, 138] on h3 "チャンネル" at bounding box center [59, 139] width 71 height 22
click at [60, 141] on h3 "チャンネル" at bounding box center [59, 139] width 71 height 22
click at [178, 191] on p "クリウェアでチャンネルを登録する" at bounding box center [202, 194] width 207 height 14
